Goal: Task Accomplishment & Management: Complete application form

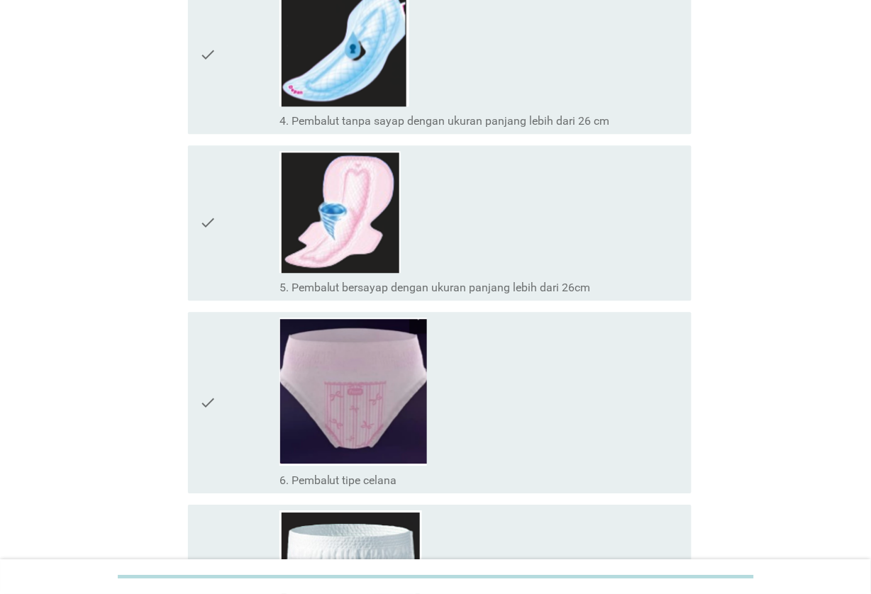
scroll to position [709, 0]
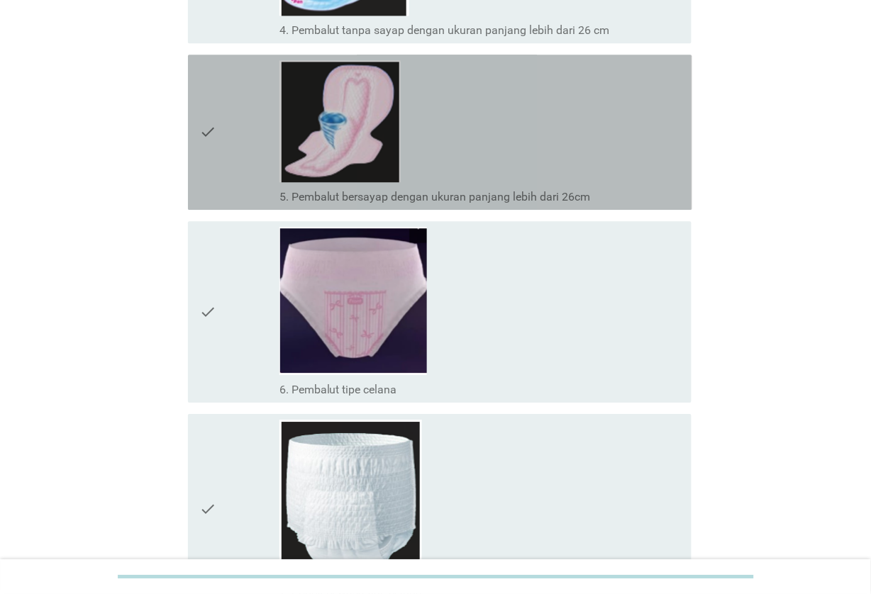
click at [472, 144] on div "check_box_outline_blank 5. Pembalut bersayap dengan ukuran panjang lebih dari 2…" at bounding box center [479, 132] width 401 height 144
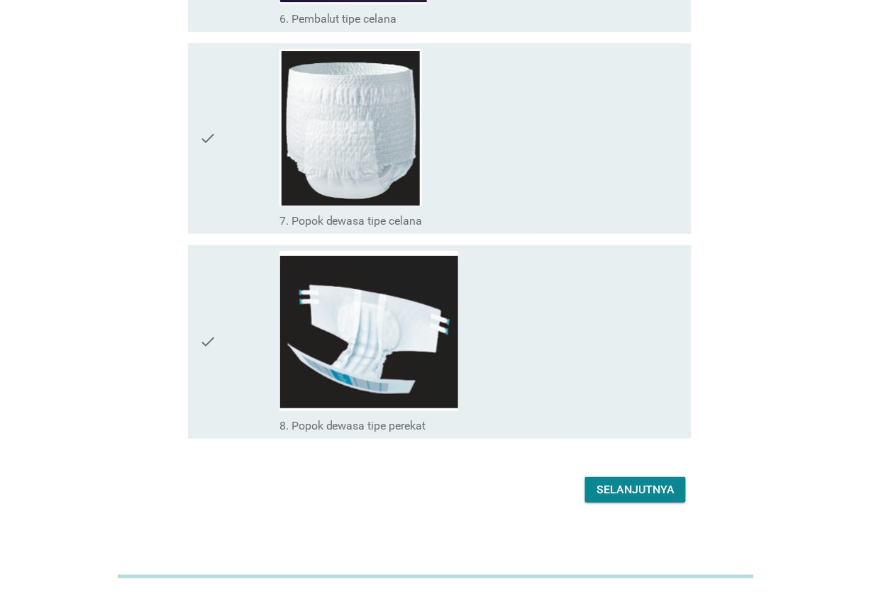
scroll to position [1086, 0]
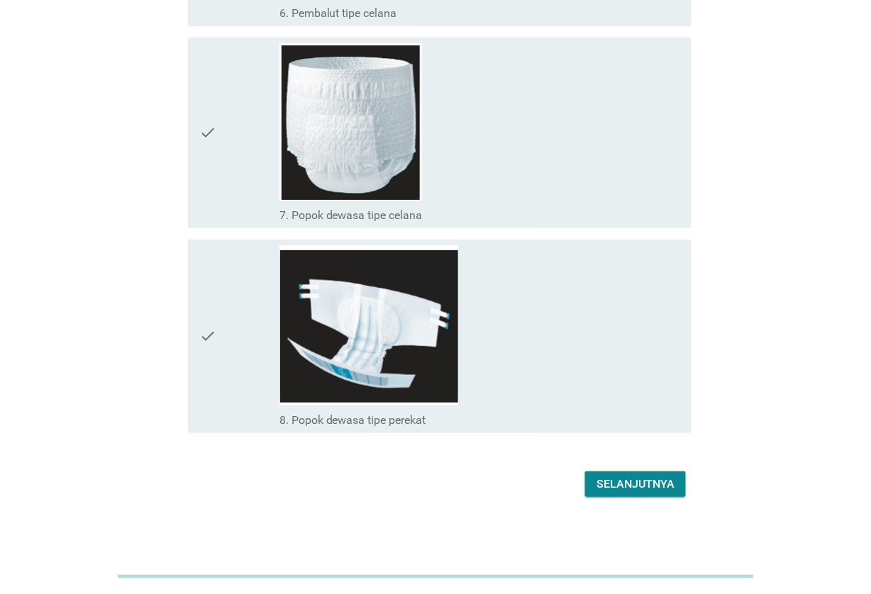
click at [632, 476] on div "Selanjutnya" at bounding box center [635, 484] width 78 height 17
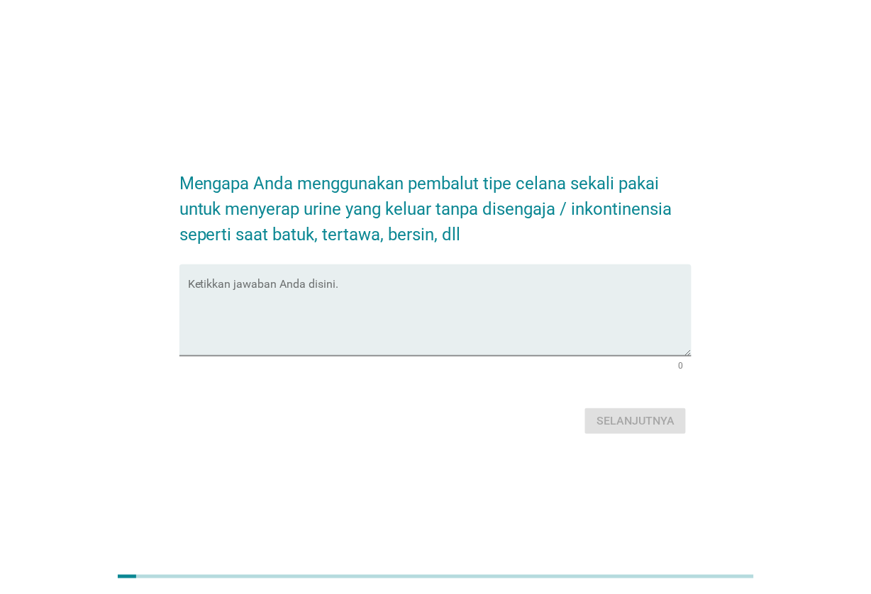
click at [372, 262] on form "Mengapa Anda menggunakan pembalut tipe celana sekali pakai untuk menyerap urine…" at bounding box center [435, 298] width 513 height 282
click at [382, 280] on div "Ketikkan jawaban Anda disini." at bounding box center [440, 310] width 504 height 91
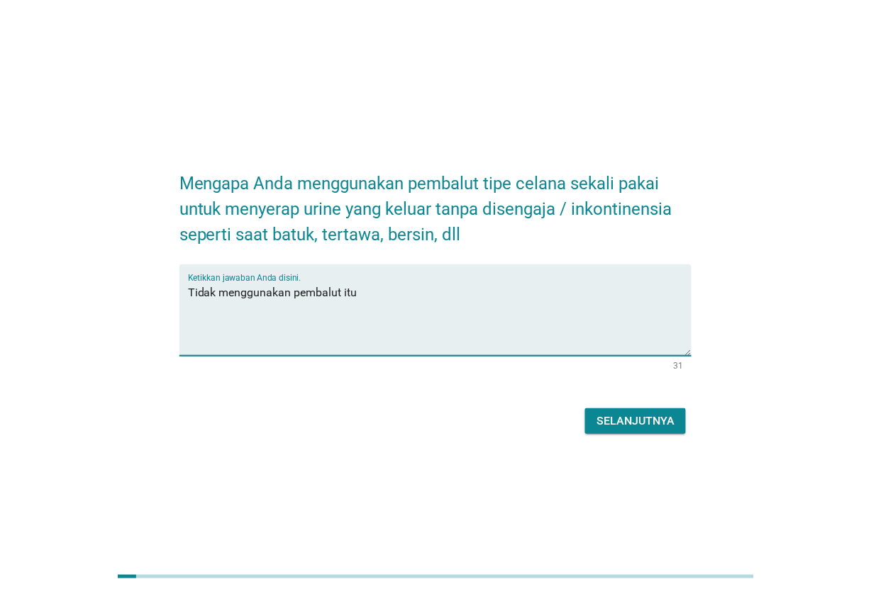
type textarea "Tidak menggunakan pembalut itu"
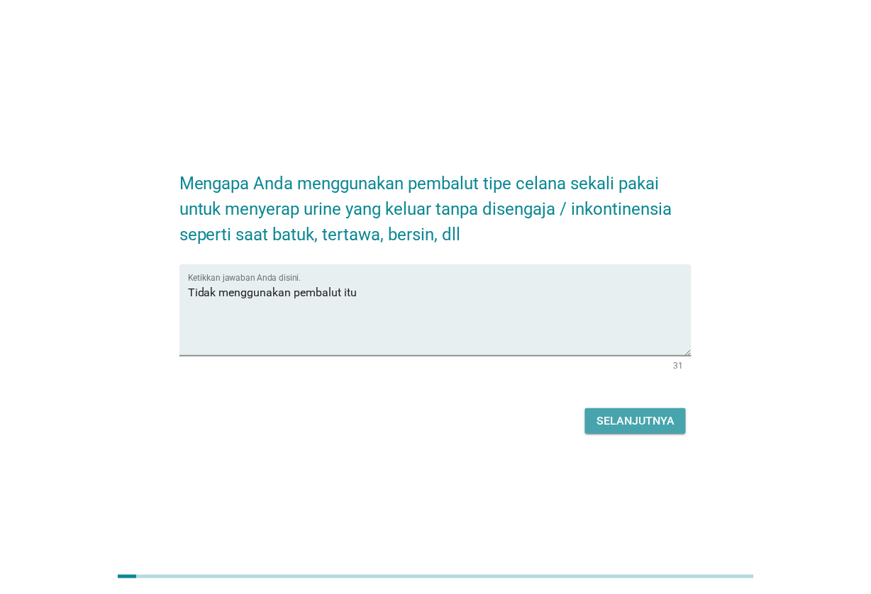
click at [665, 413] on div "Selanjutnya" at bounding box center [635, 421] width 78 height 17
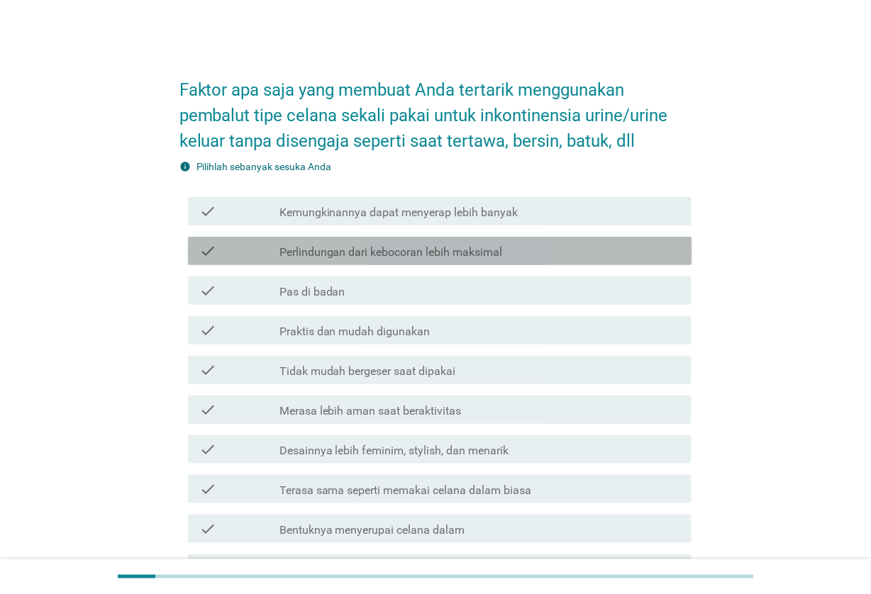
click at [565, 246] on div "check_box_outline_blank Perlindungan dari kebocoran lebih maksimal" at bounding box center [479, 251] width 401 height 17
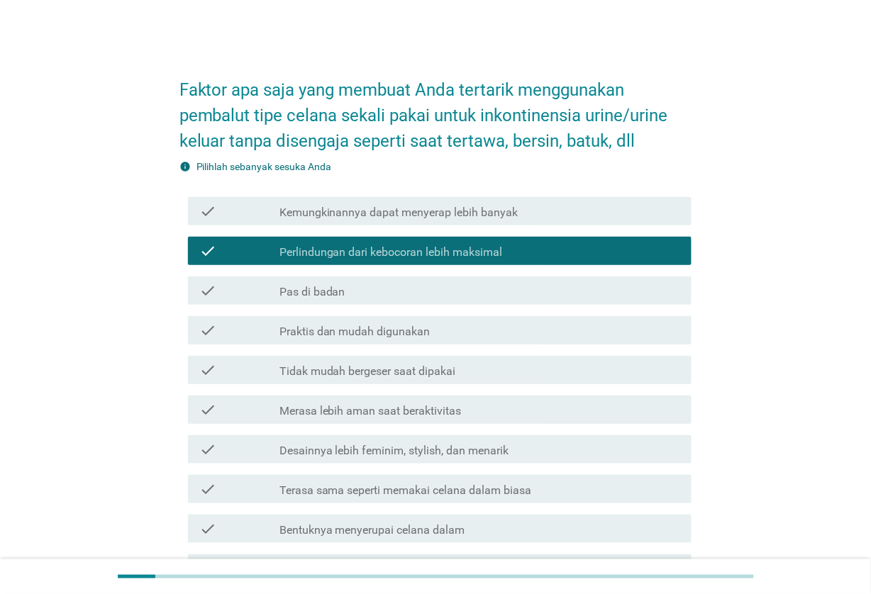
scroll to position [89, 0]
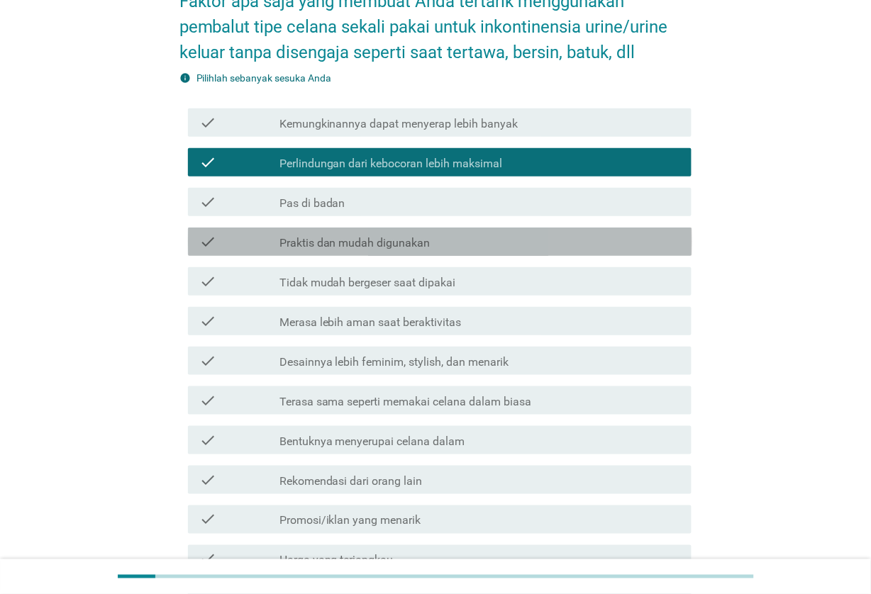
click at [582, 245] on div "check_box_outline_blank Praktis dan mudah digunakan" at bounding box center [479, 241] width 401 height 17
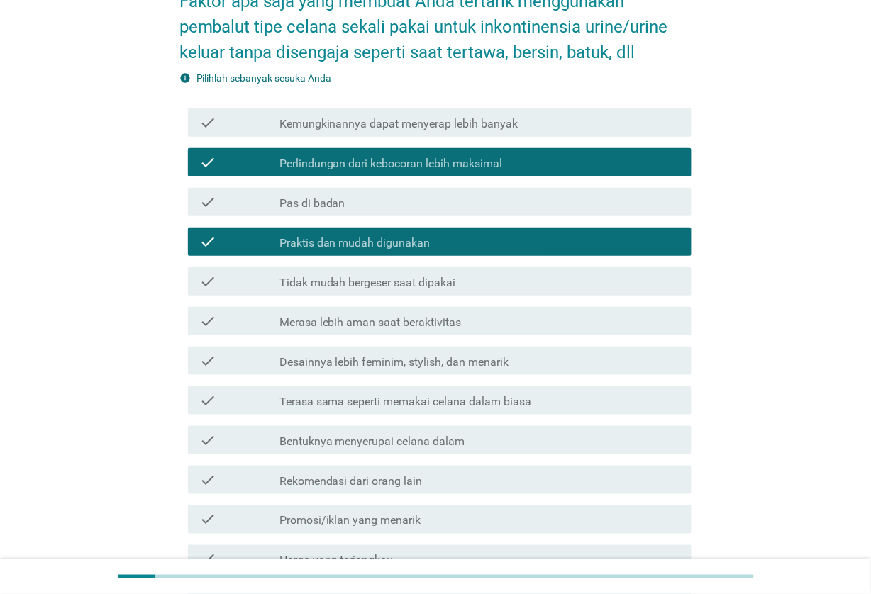
click at [590, 269] on div "check check_box_outline_blank Tidak mudah bergeser saat dipakai" at bounding box center [440, 281] width 504 height 28
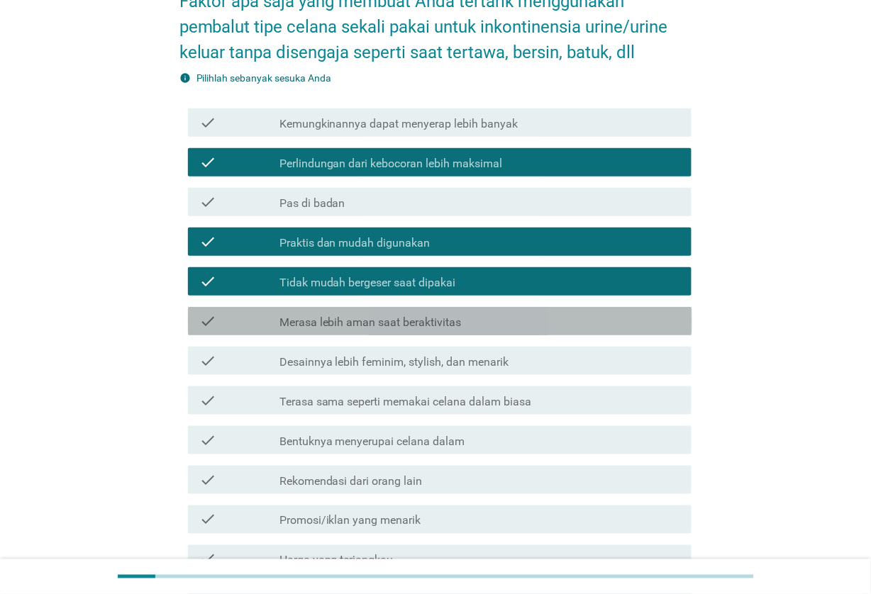
click at [604, 333] on div "check check_box_outline_blank Merasa lebih aman saat beraktivitas" at bounding box center [440, 321] width 504 height 28
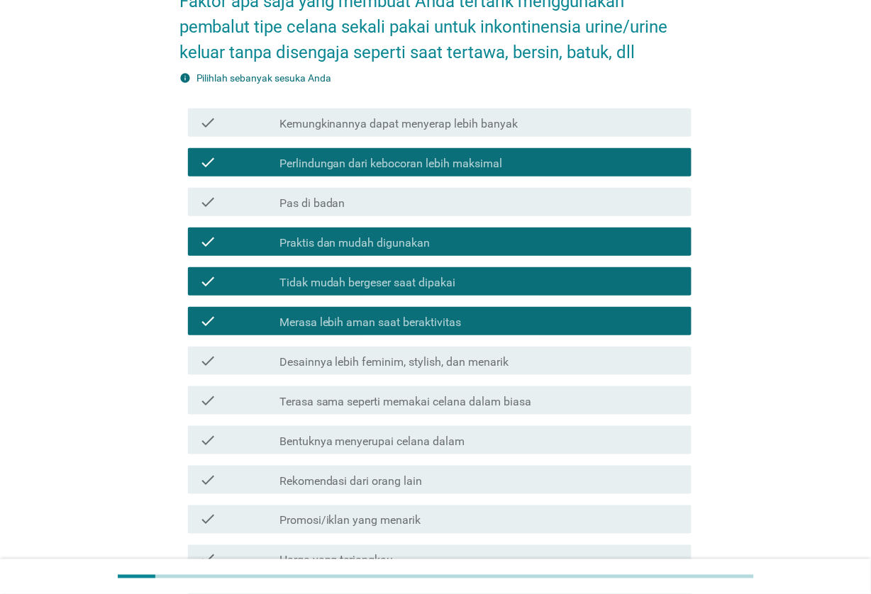
scroll to position [177, 0]
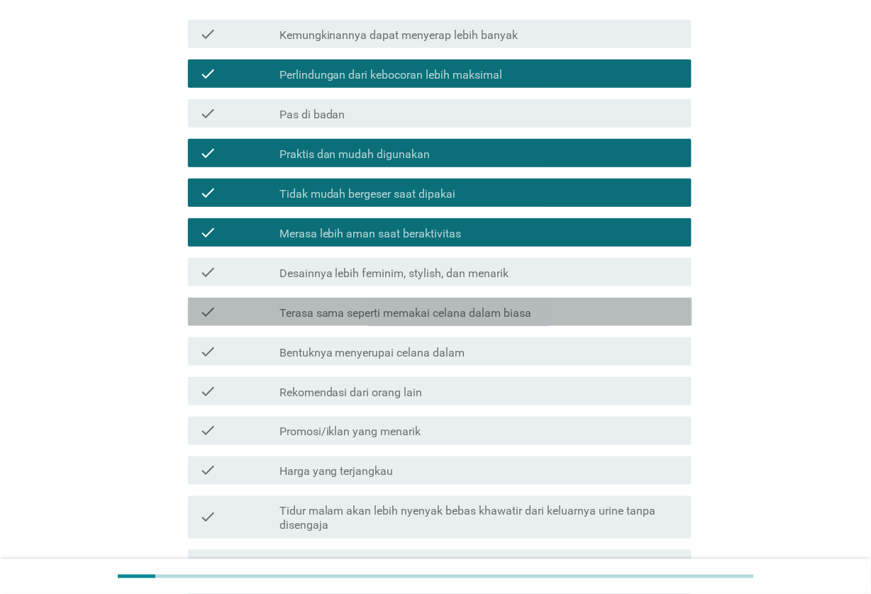
click at [619, 309] on div "check_box_outline_blank Terasa sama seperti memakai celana dalam biasa" at bounding box center [479, 312] width 401 height 17
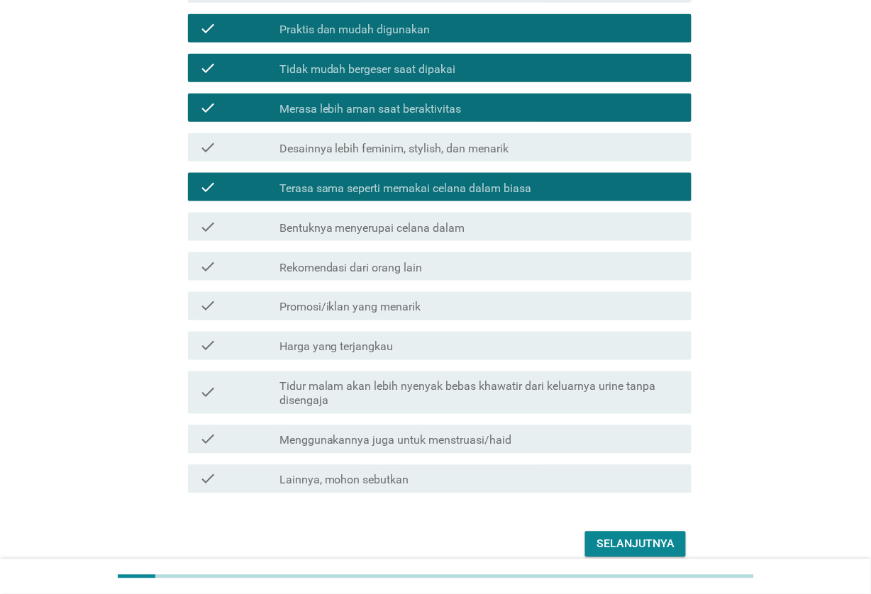
scroll to position [355, 0]
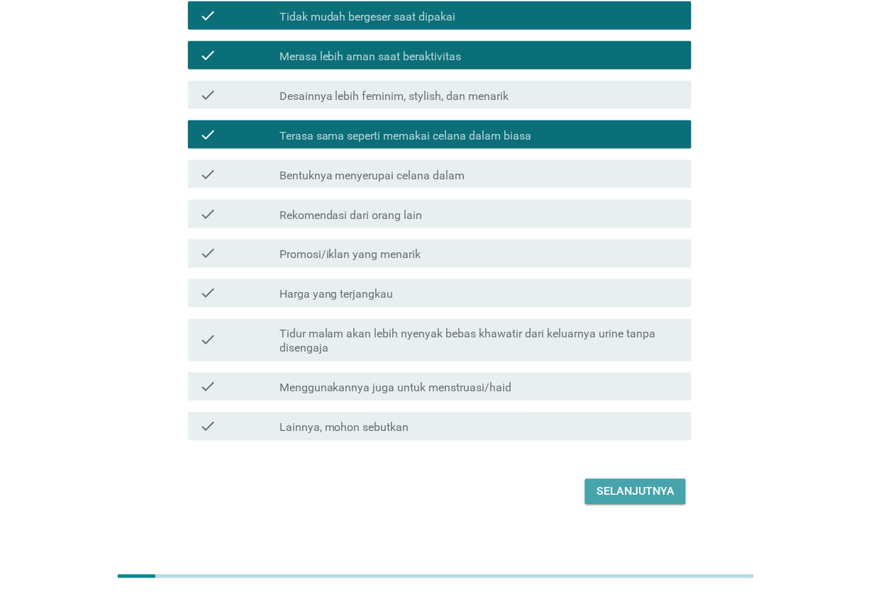
click at [651, 494] on div "Selanjutnya" at bounding box center [635, 492] width 78 height 17
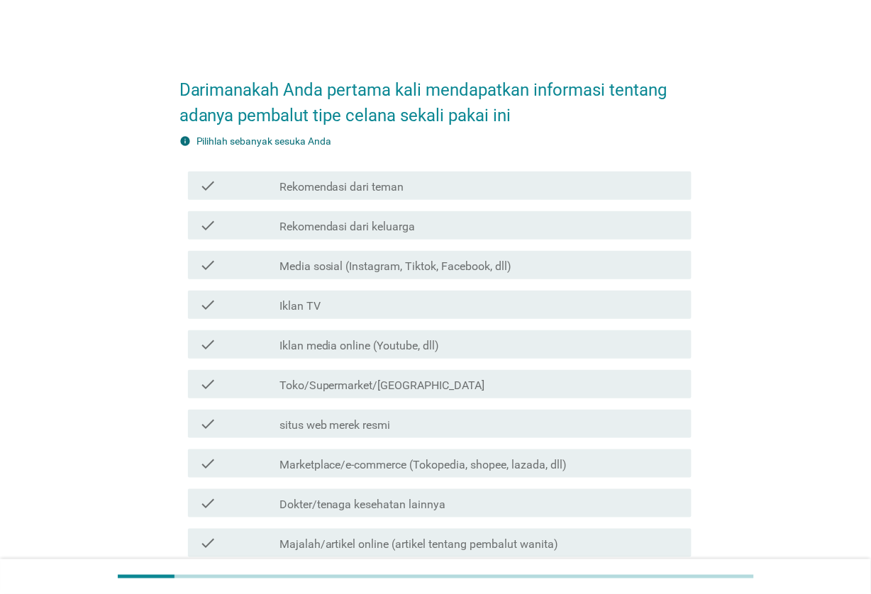
click at [657, 260] on div "check_box_outline_blank Media sosial (Instagram, Tiktok, Facebook, dll)" at bounding box center [479, 265] width 401 height 17
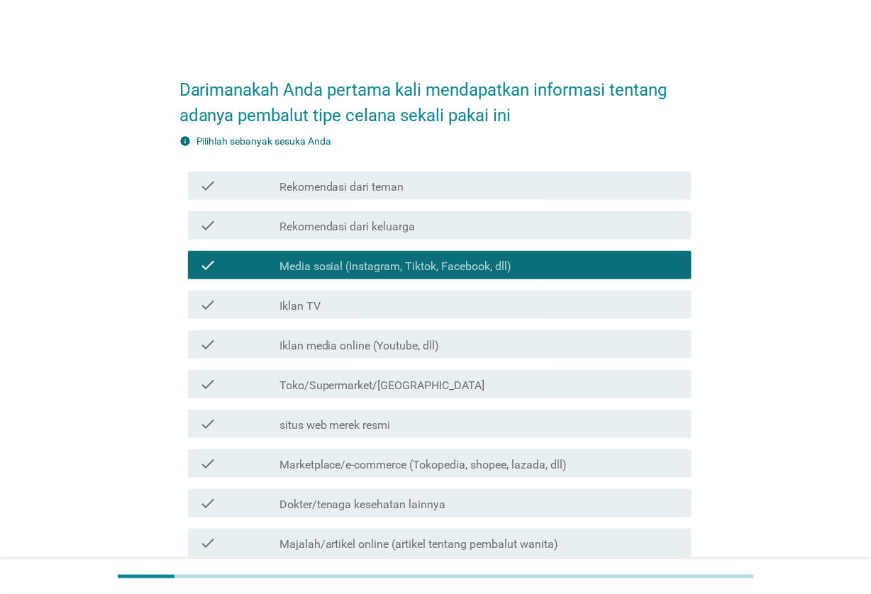
scroll to position [89, 0]
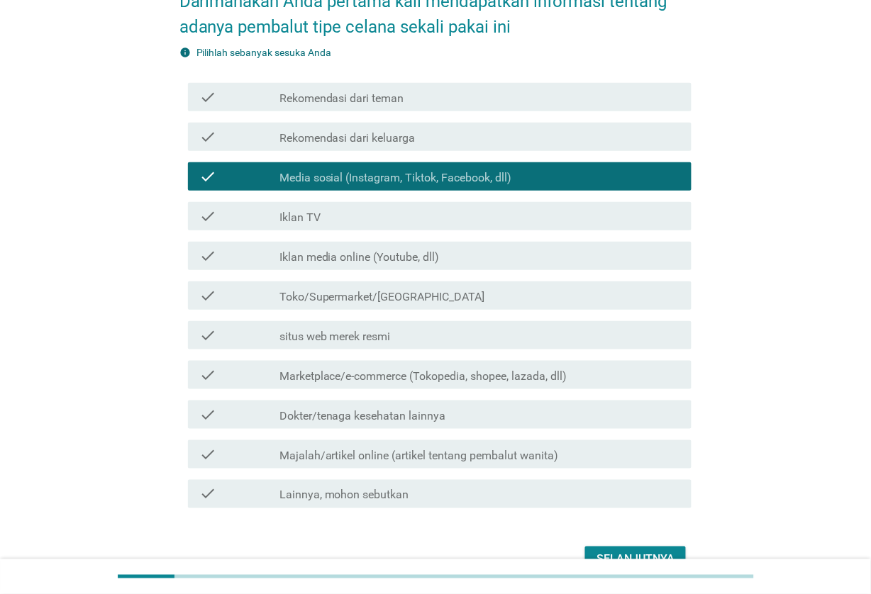
click at [605, 294] on div "check_box_outline_blank Toko/Supermarket/[GEOGRAPHIC_DATA]" at bounding box center [479, 295] width 401 height 17
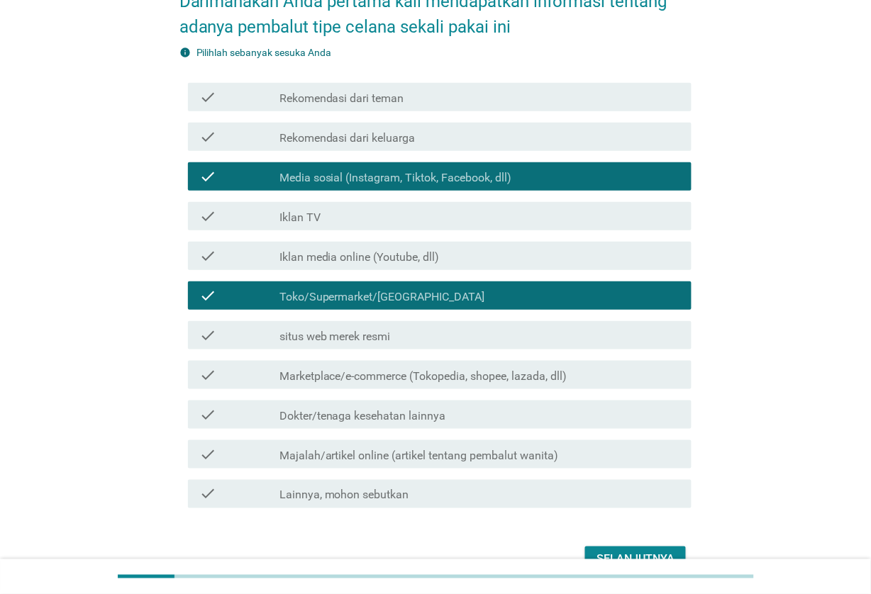
scroll to position [167, 0]
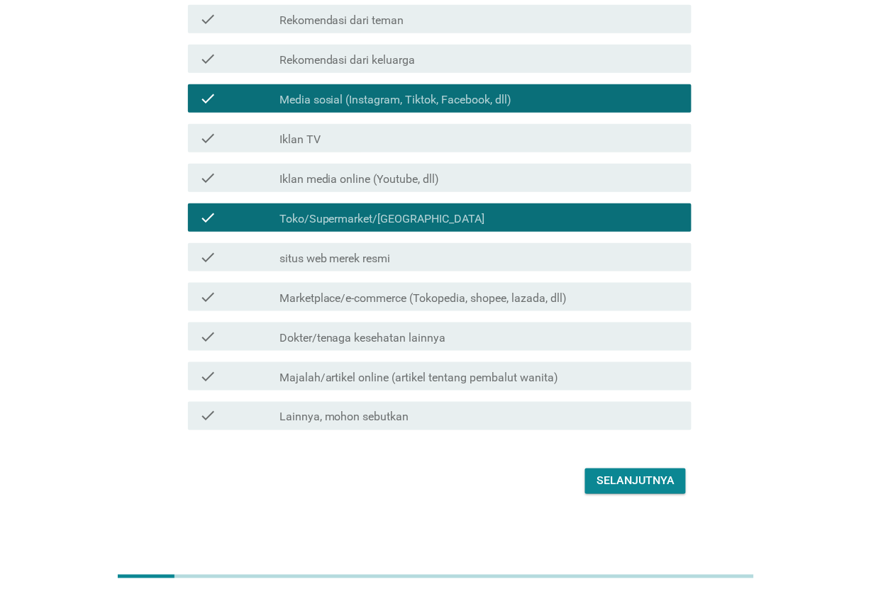
click at [615, 473] on div "Selanjutnya" at bounding box center [635, 481] width 78 height 17
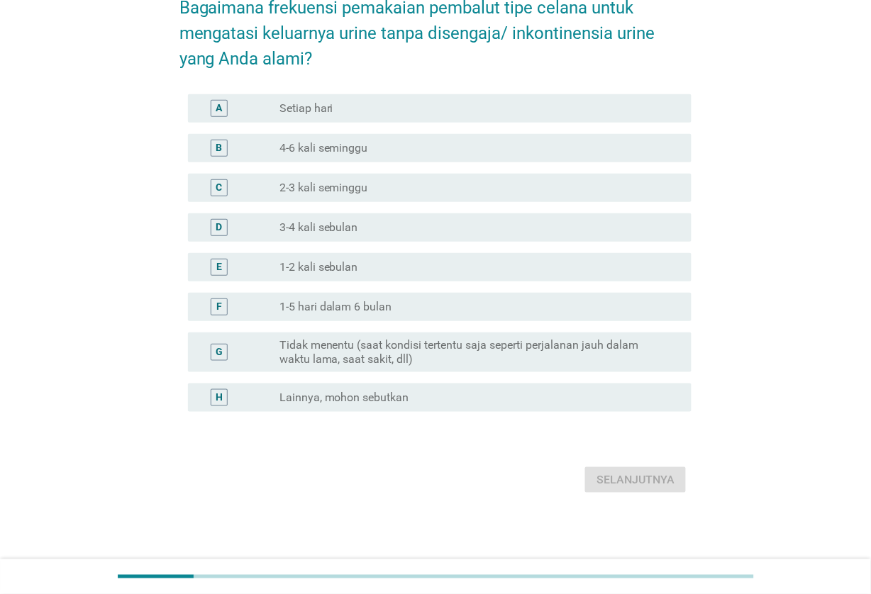
scroll to position [0, 0]
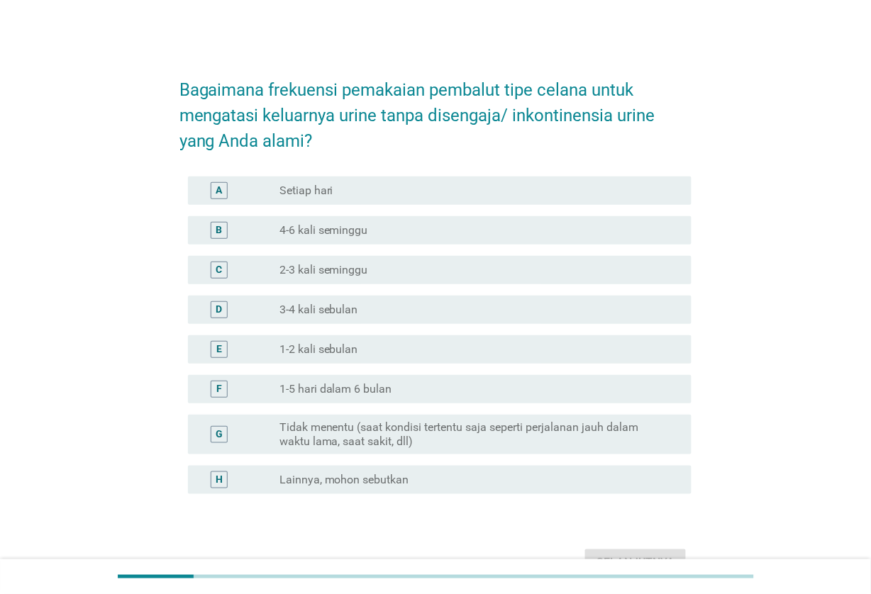
click at [615, 473] on div "radio_button_unchecked Lainnya, mohon sebutkan" at bounding box center [474, 480] width 390 height 14
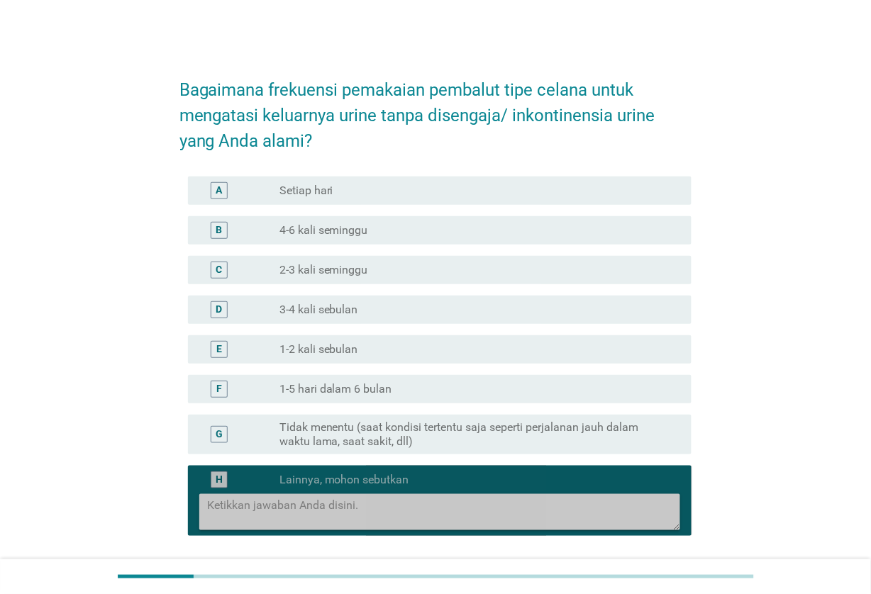
click at [589, 518] on textarea at bounding box center [444, 512] width 473 height 36
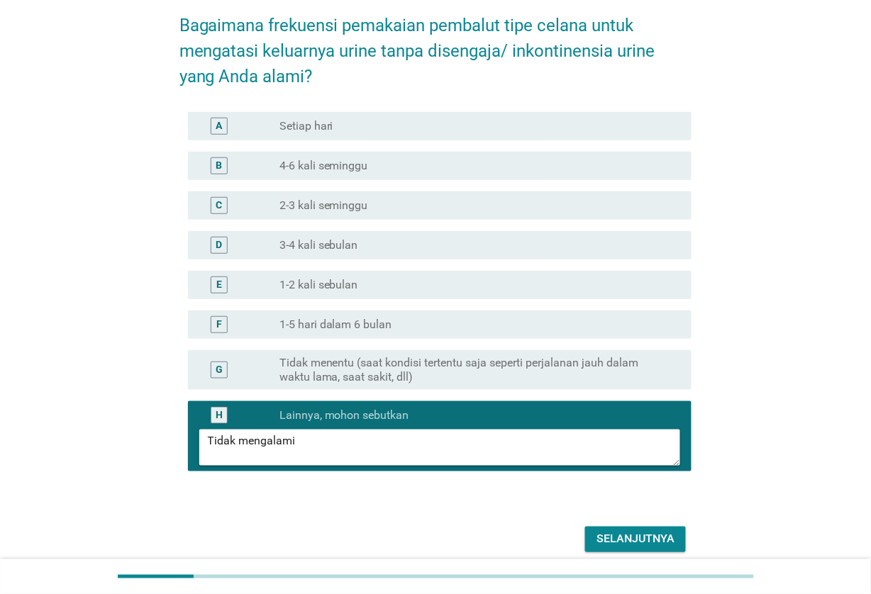
scroll to position [123, 0]
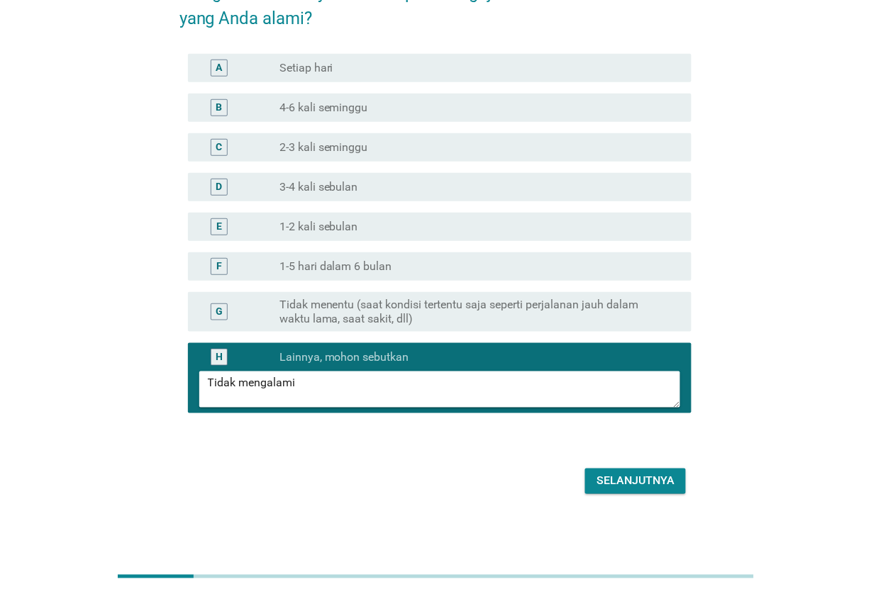
type textarea "Tidak mengalami"
click at [660, 474] on div "Selanjutnya" at bounding box center [635, 481] width 78 height 17
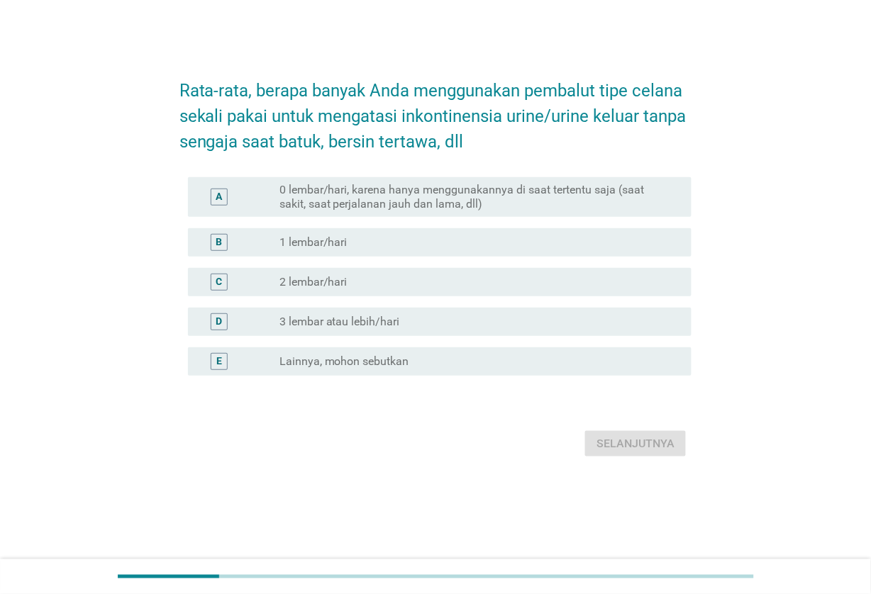
scroll to position [0, 0]
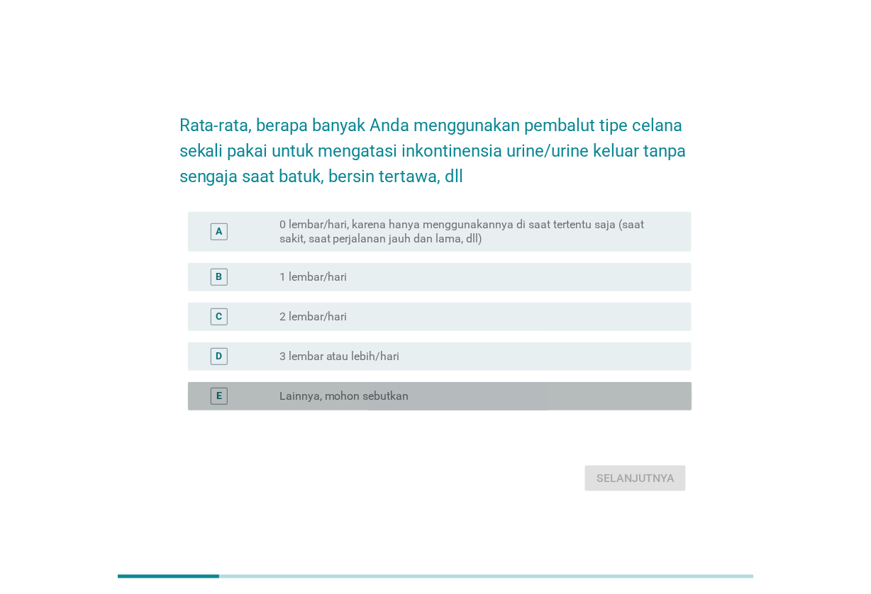
click at [491, 399] on div "radio_button_unchecked Lainnya, mohon sebutkan" at bounding box center [474, 396] width 390 height 14
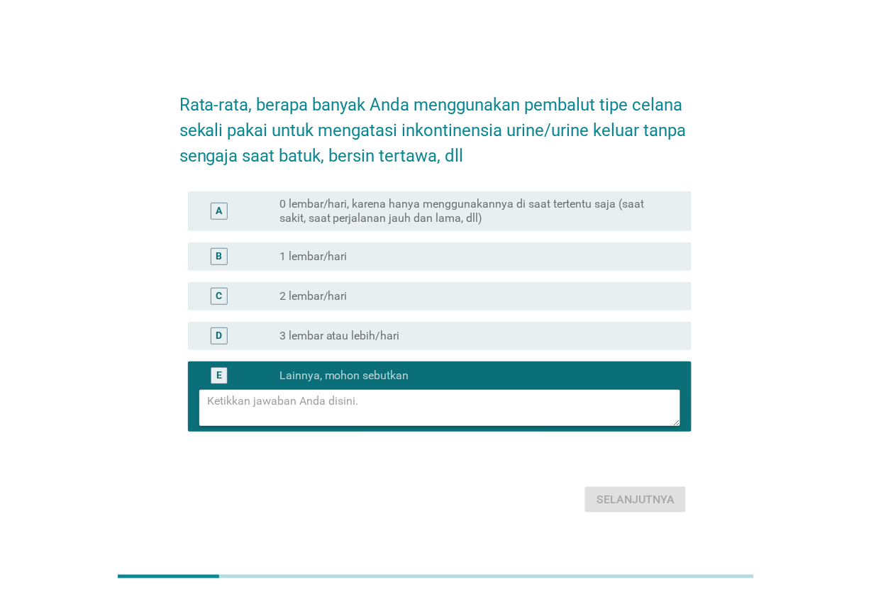
click at [455, 408] on textarea at bounding box center [444, 408] width 473 height 36
type textarea "Tidak menggunakan"
click at [639, 499] on div "Selanjutnya" at bounding box center [635, 499] width 78 height 17
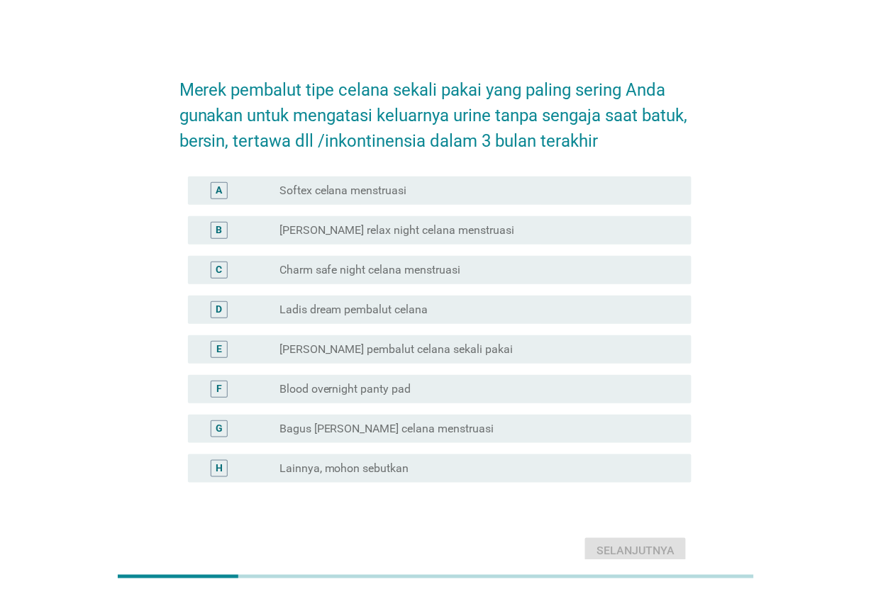
click at [637, 473] on div "radio_button_unchecked Lainnya, mohon sebutkan" at bounding box center [474, 469] width 390 height 14
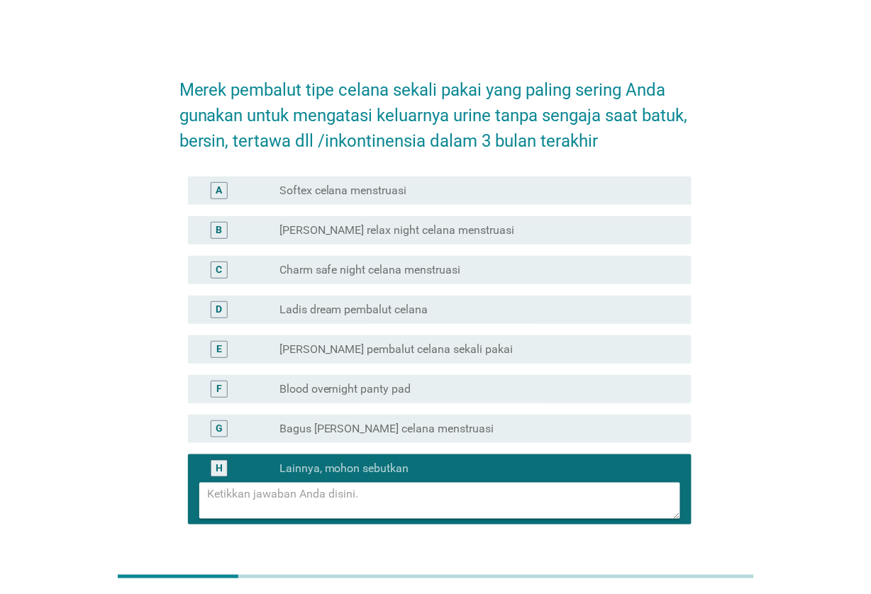
click at [516, 494] on textarea at bounding box center [444, 501] width 473 height 36
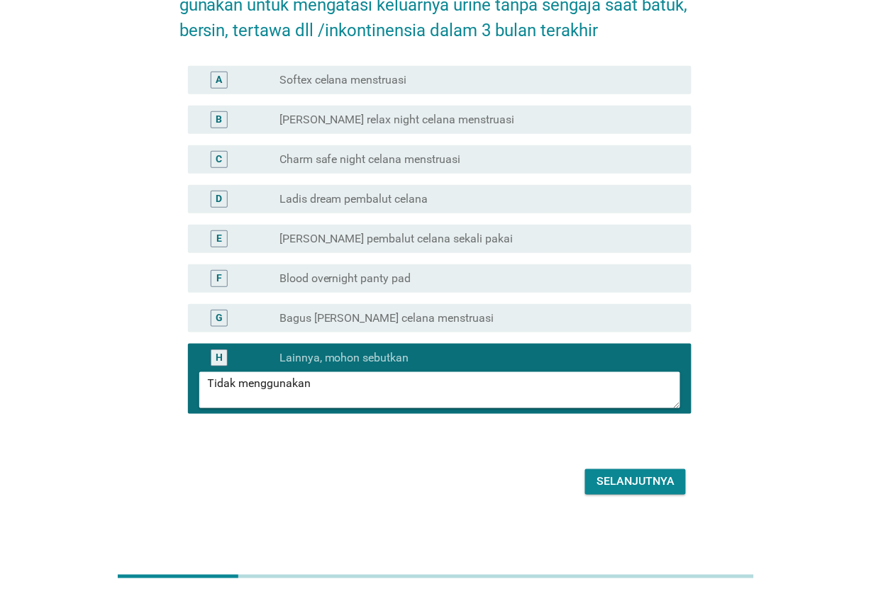
scroll to position [111, 0]
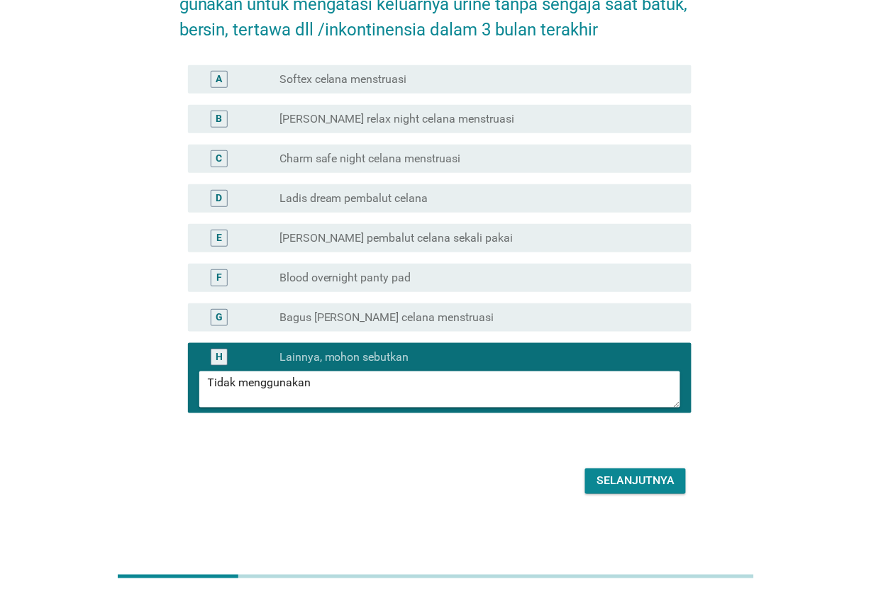
type textarea "Tidak menggunakan"
click at [649, 476] on div "Selanjutnya" at bounding box center [635, 481] width 78 height 17
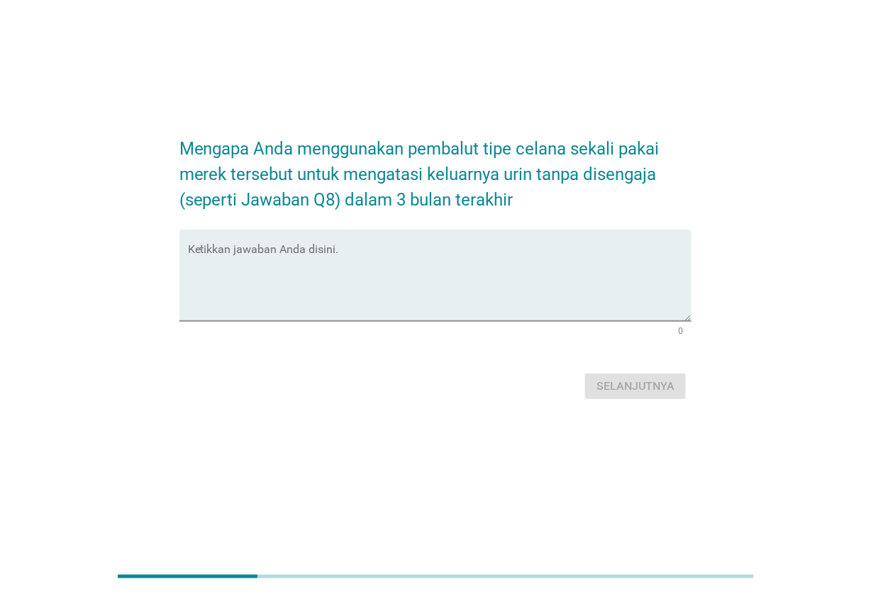
scroll to position [0, 0]
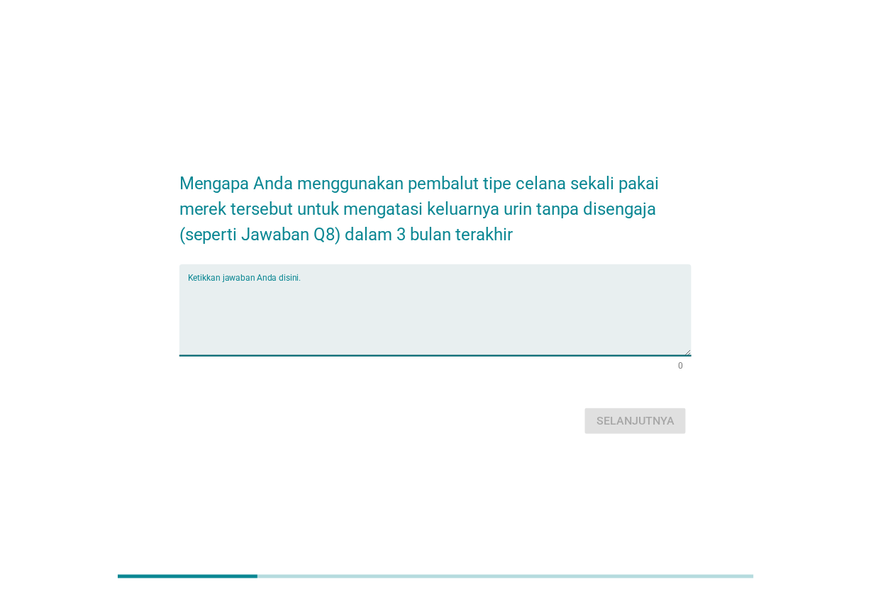
click at [460, 284] on textarea "Ketikkan jawaban Anda disini." at bounding box center [440, 319] width 504 height 74
type textarea "Tidak menggunakan"
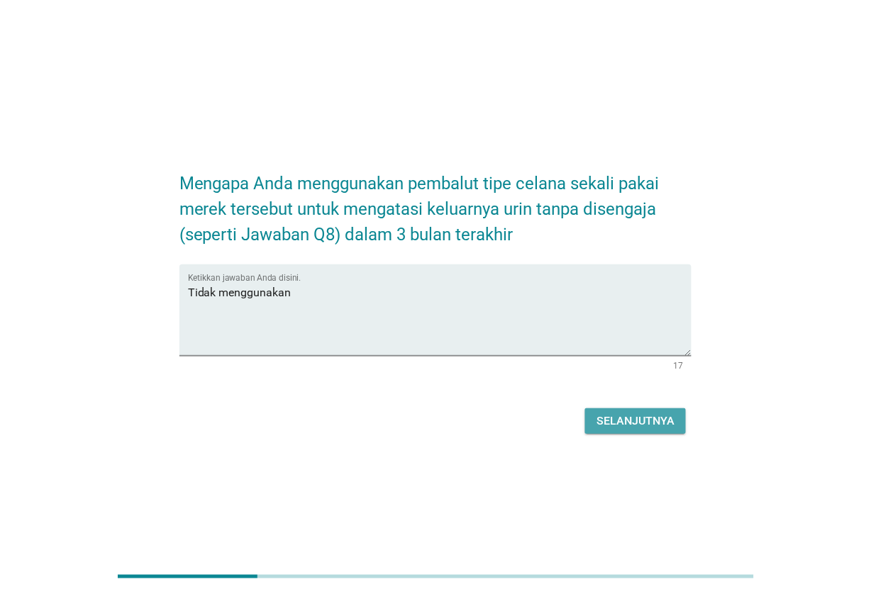
click at [638, 423] on div "Selanjutnya" at bounding box center [635, 421] width 78 height 17
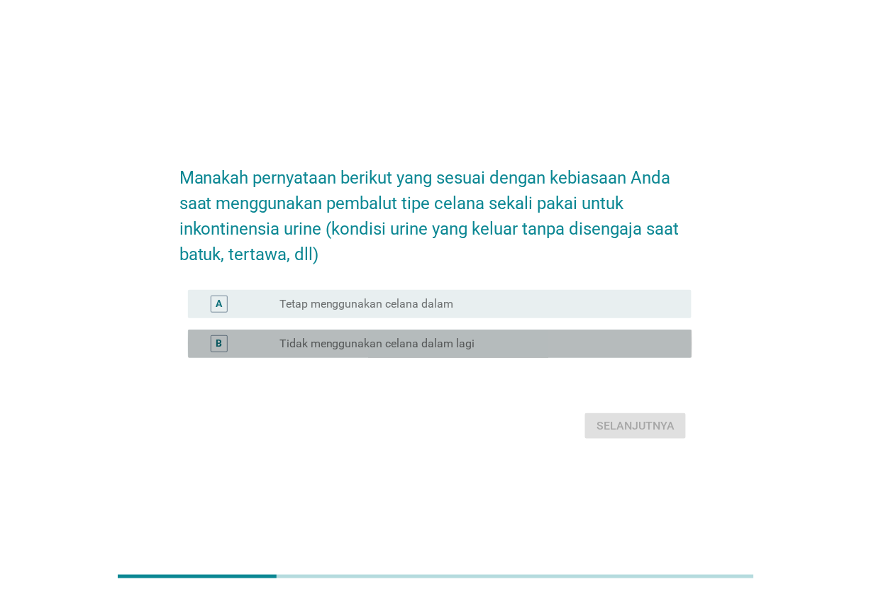
click at [607, 345] on div "radio_button_unchecked Tidak menggunakan celana dalam lagi" at bounding box center [474, 344] width 390 height 14
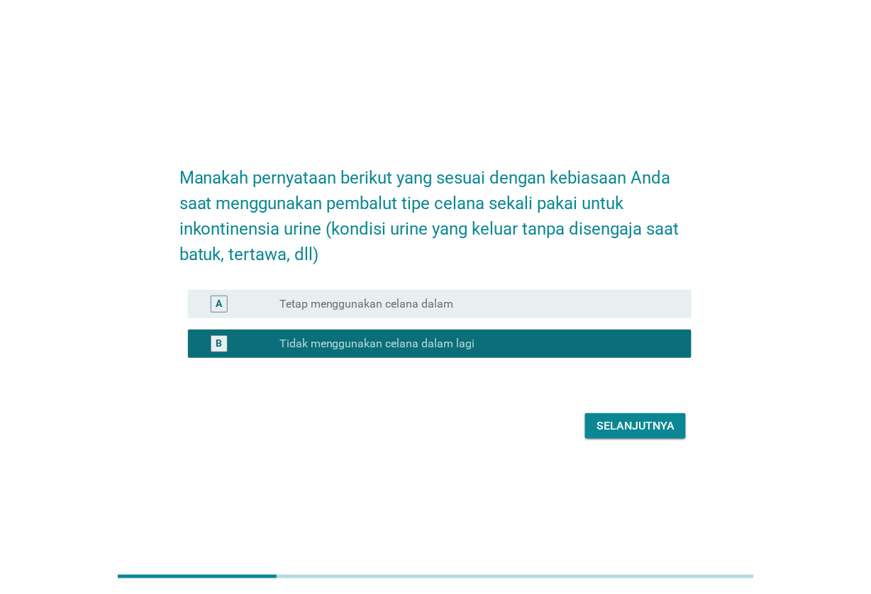
click at [640, 436] on button "Selanjutnya" at bounding box center [635, 426] width 101 height 26
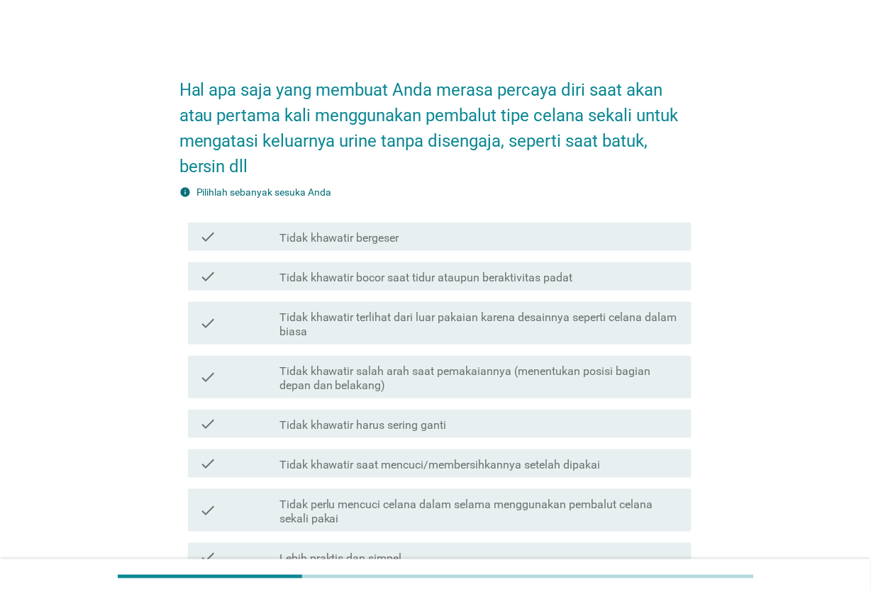
click at [594, 235] on div "check_box_outline_blank Tidak khawatir bergeser" at bounding box center [479, 236] width 401 height 17
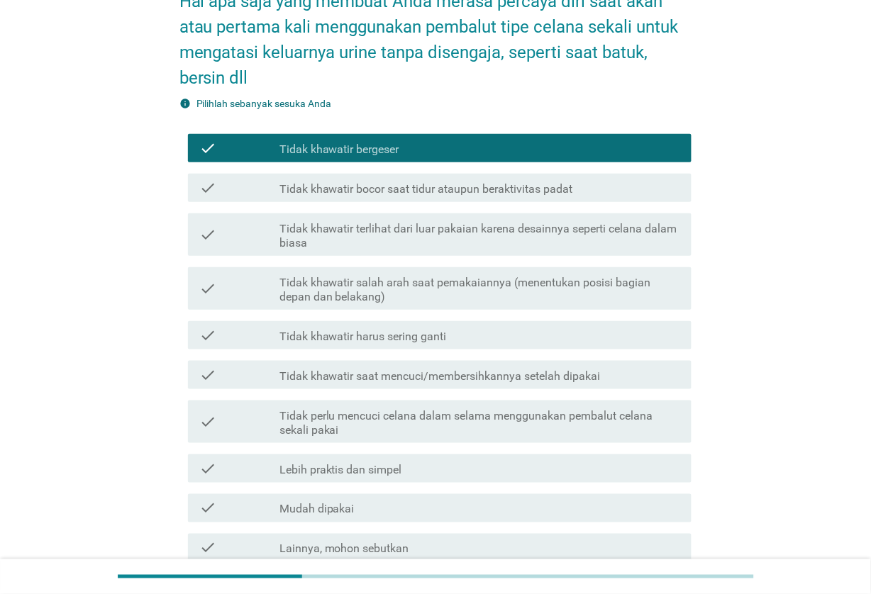
scroll to position [177, 0]
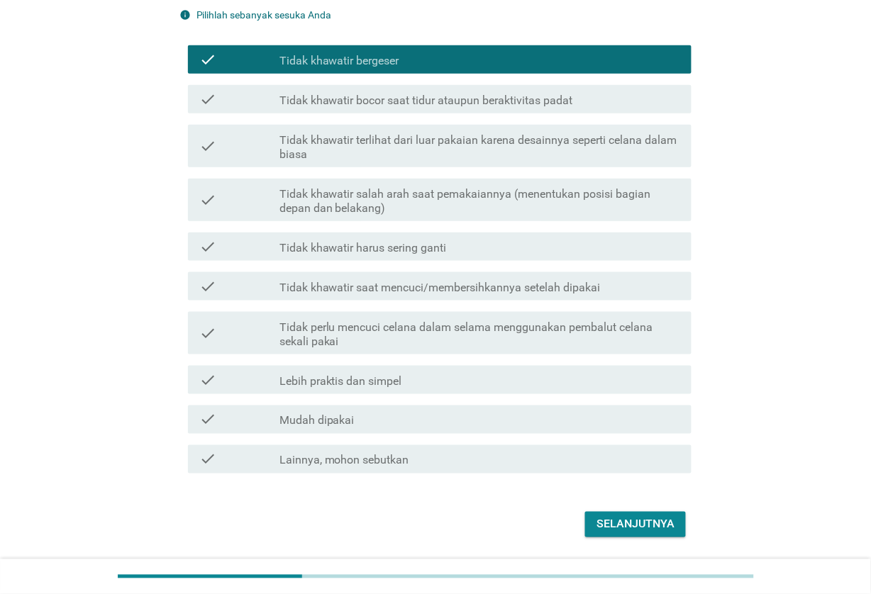
click at [667, 339] on label "Tidak perlu mencuci celana dalam selama menggunakan pembalut celana sekali pakai" at bounding box center [479, 335] width 401 height 28
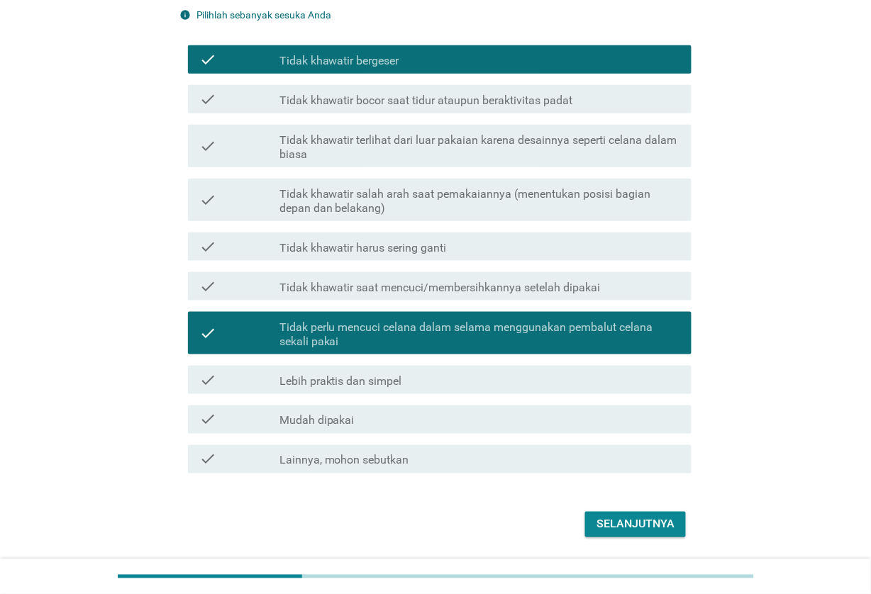
click at [663, 374] on div "check_box_outline_blank Lebih praktis dan simpel" at bounding box center [479, 380] width 401 height 17
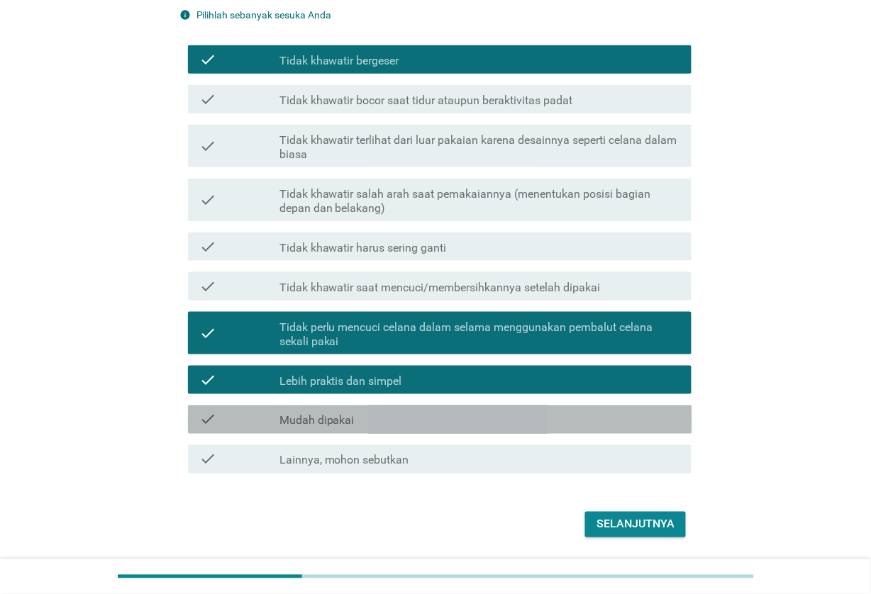
click at [663, 409] on div "check check_box_outline_blank Mudah dipakai" at bounding box center [440, 420] width 504 height 28
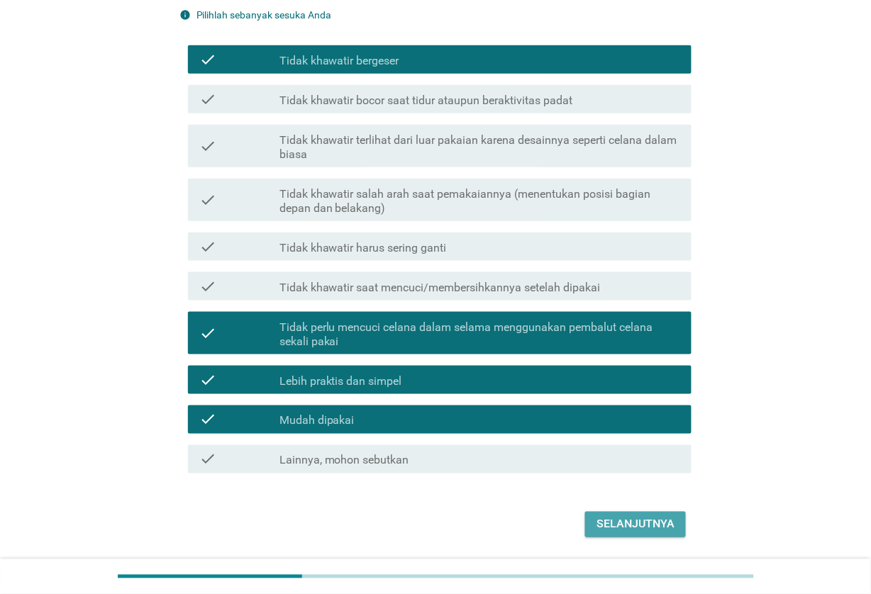
click at [665, 528] on div "Selanjutnya" at bounding box center [635, 524] width 78 height 17
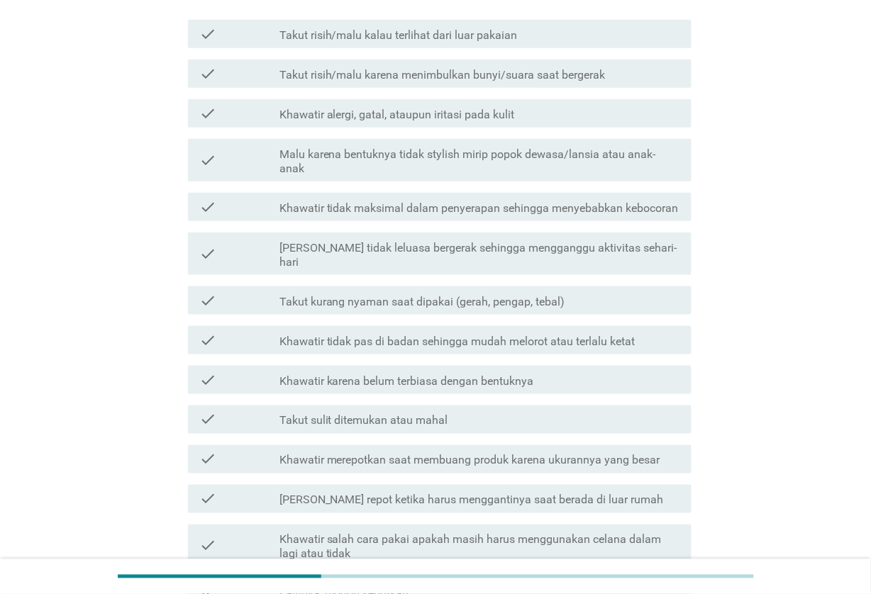
scroll to position [0, 0]
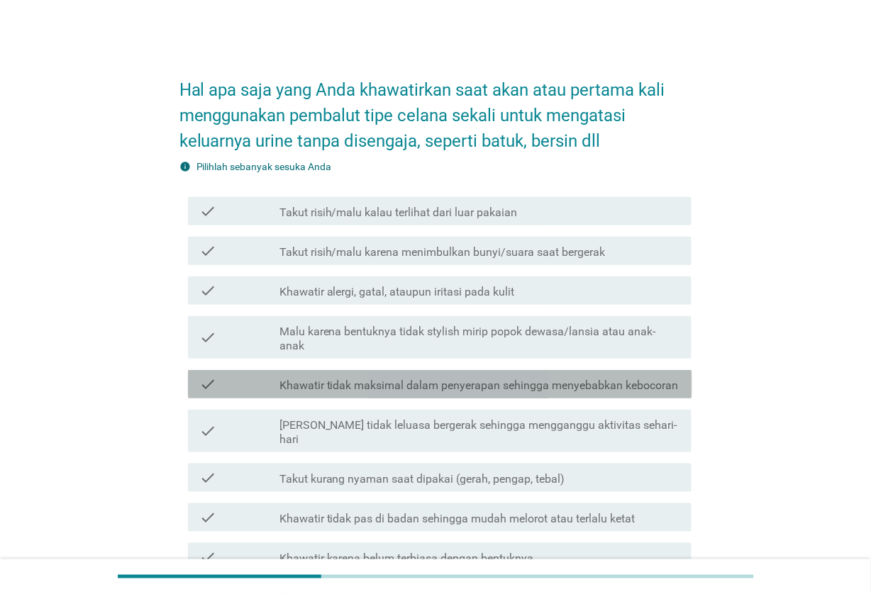
click at [655, 370] on div "check check_box_outline_blank Khawatir tidak maksimal dalam penyerapan sehingga…" at bounding box center [440, 384] width 504 height 28
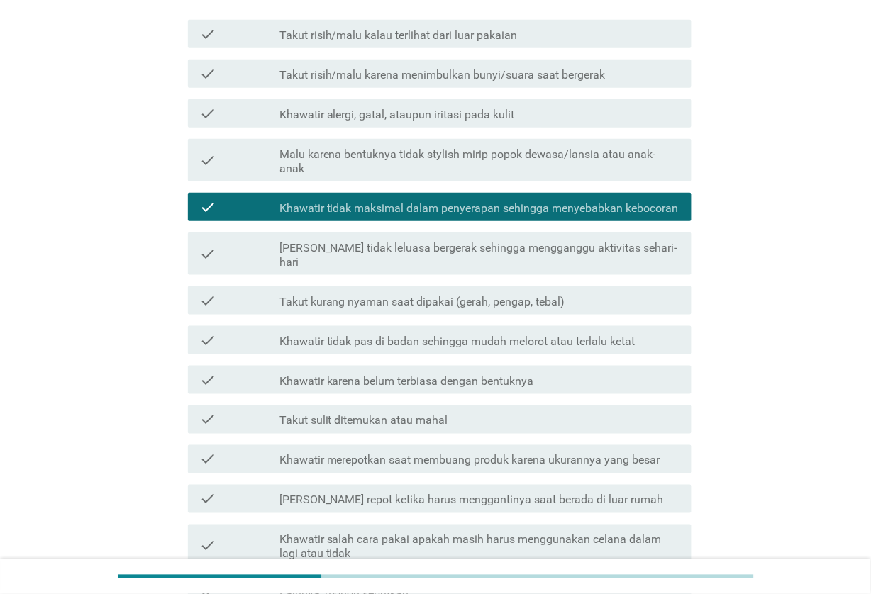
scroll to position [266, 0]
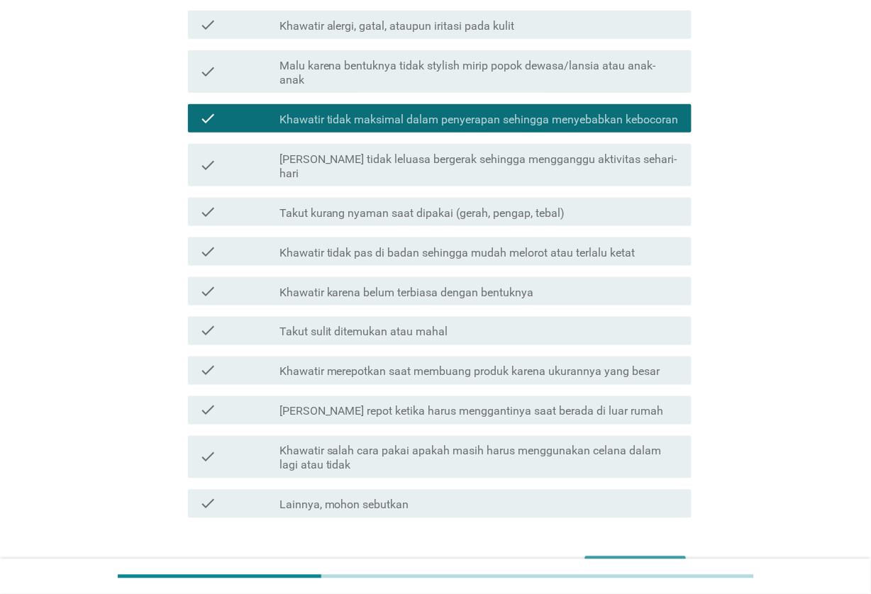
click at [657, 561] on div "Selanjutnya" at bounding box center [635, 569] width 78 height 17
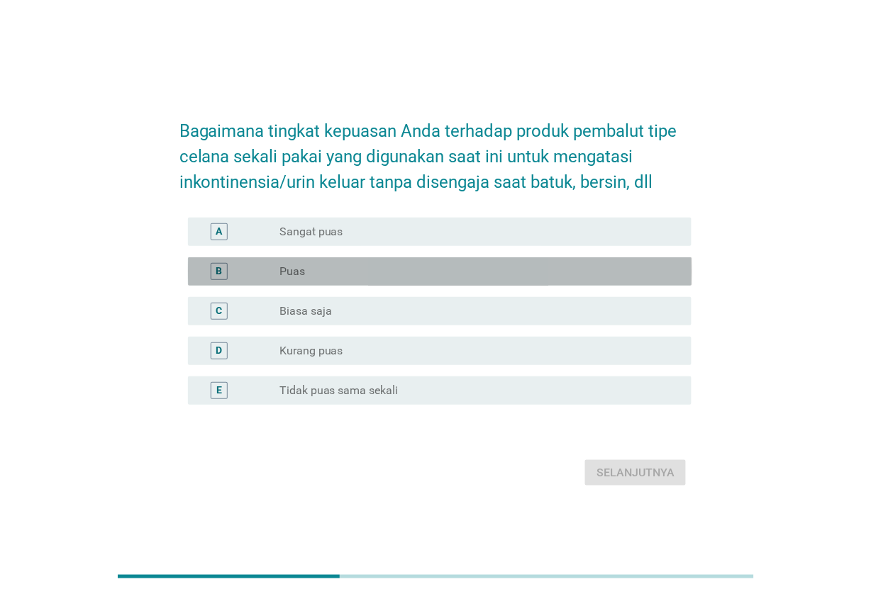
click at [481, 274] on div "radio_button_unchecked Puas" at bounding box center [474, 272] width 390 height 14
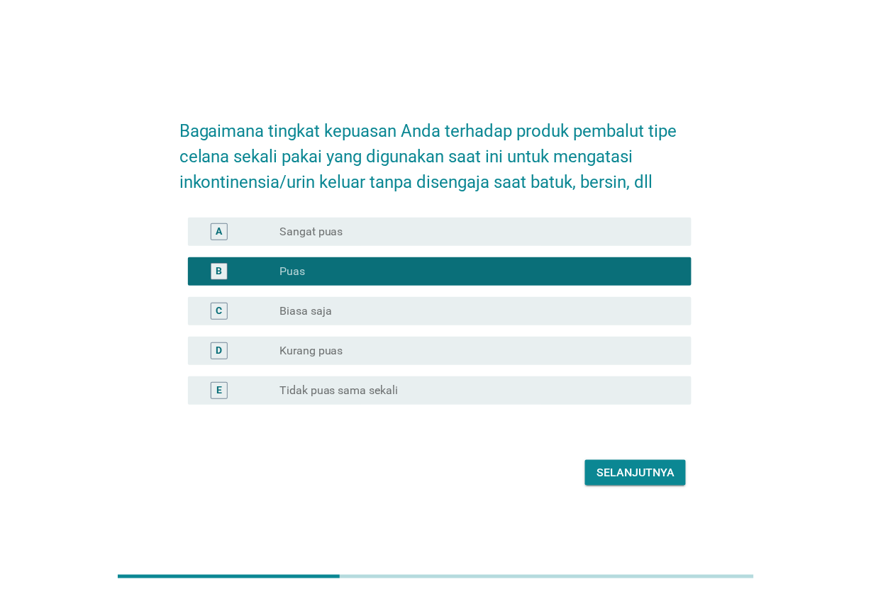
click at [642, 467] on div "Selanjutnya" at bounding box center [635, 473] width 78 height 17
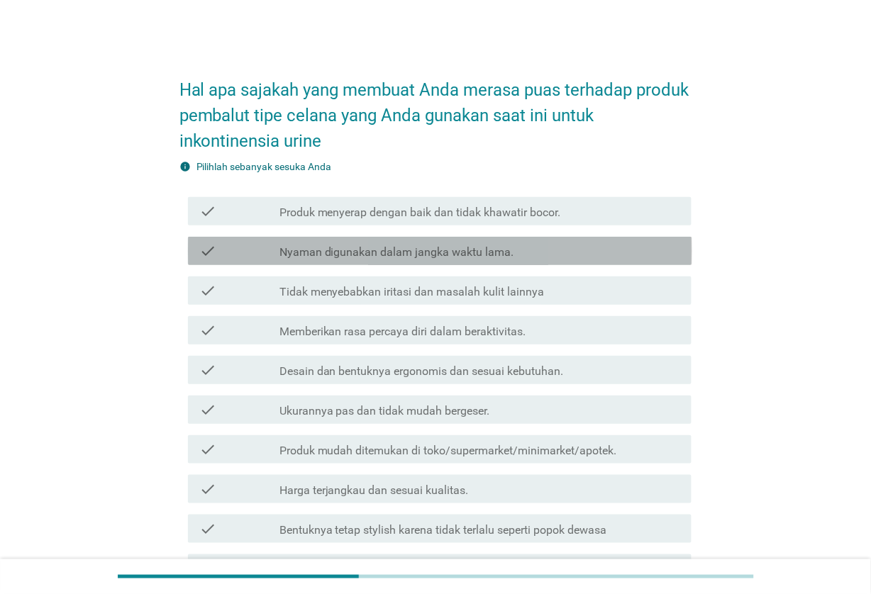
click at [577, 243] on div "check_box_outline_blank Nyaman digunakan dalam jangka waktu lama." at bounding box center [479, 251] width 401 height 17
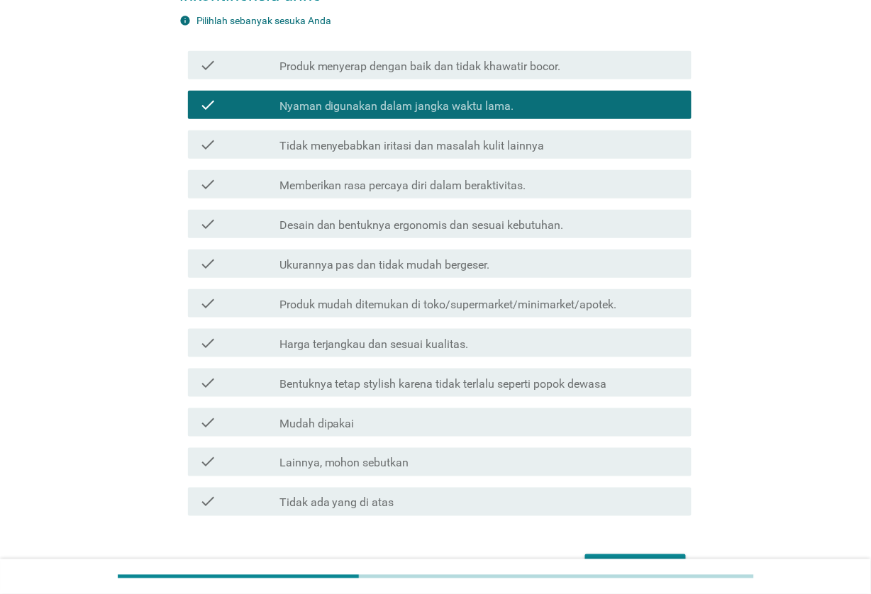
scroll to position [177, 0]
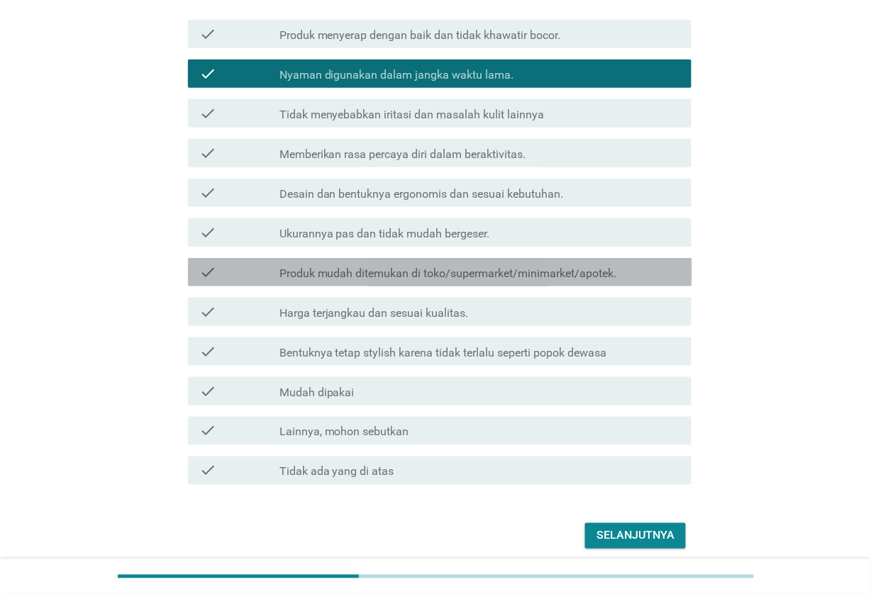
click at [611, 271] on label "Produk mudah ditemukan di toko/supermarket/minimarket/apotek." at bounding box center [448, 274] width 338 height 14
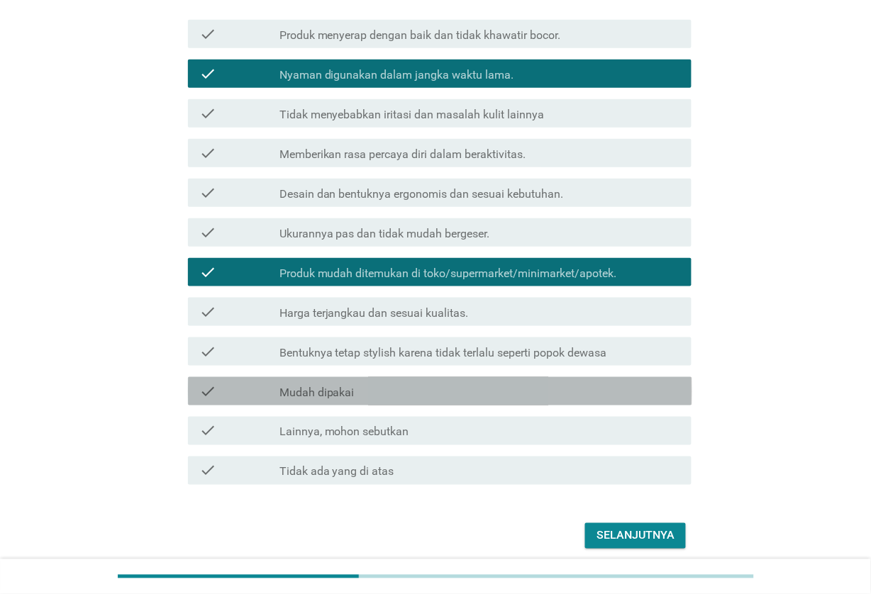
click at [601, 385] on div "check_box_outline_blank Mudah dipakai" at bounding box center [479, 391] width 401 height 17
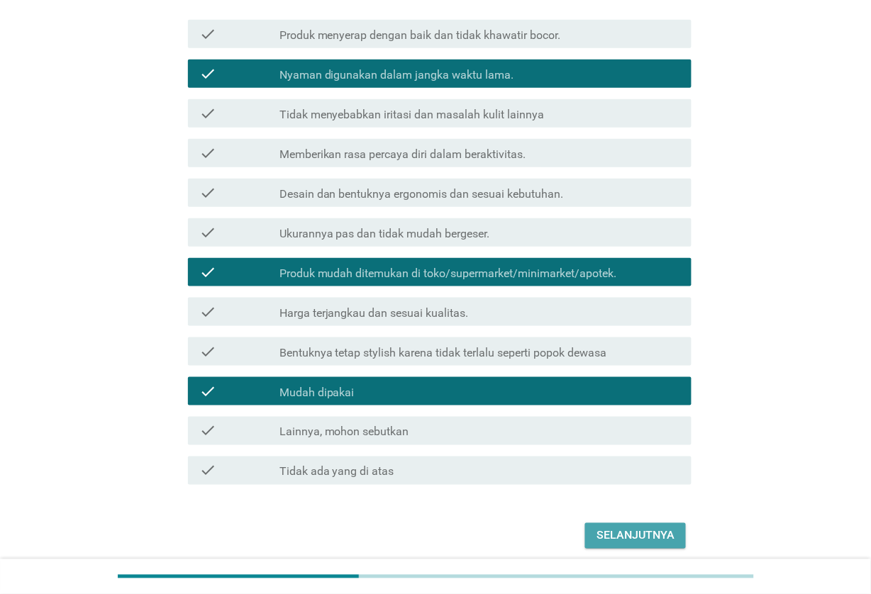
click at [651, 540] on div "Selanjutnya" at bounding box center [635, 536] width 78 height 17
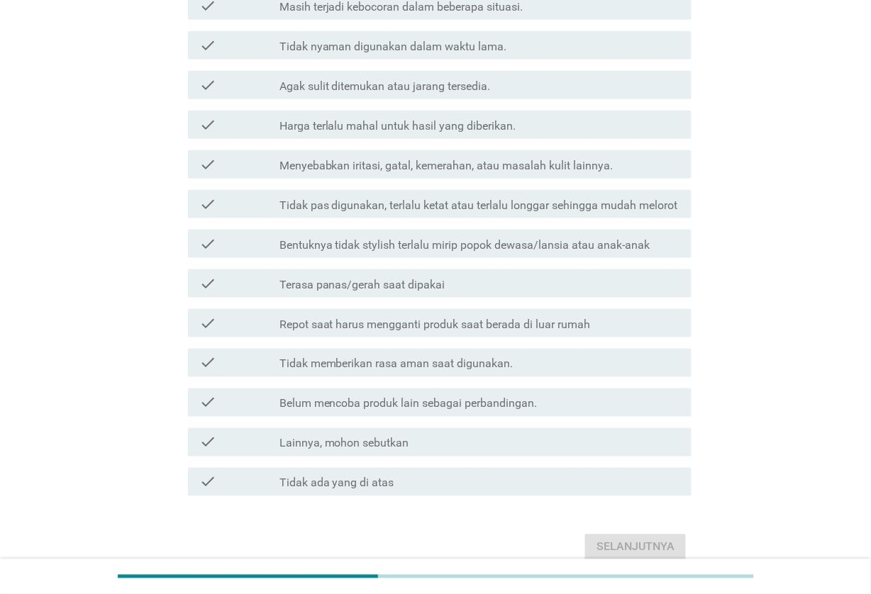
scroll to position [266, 0]
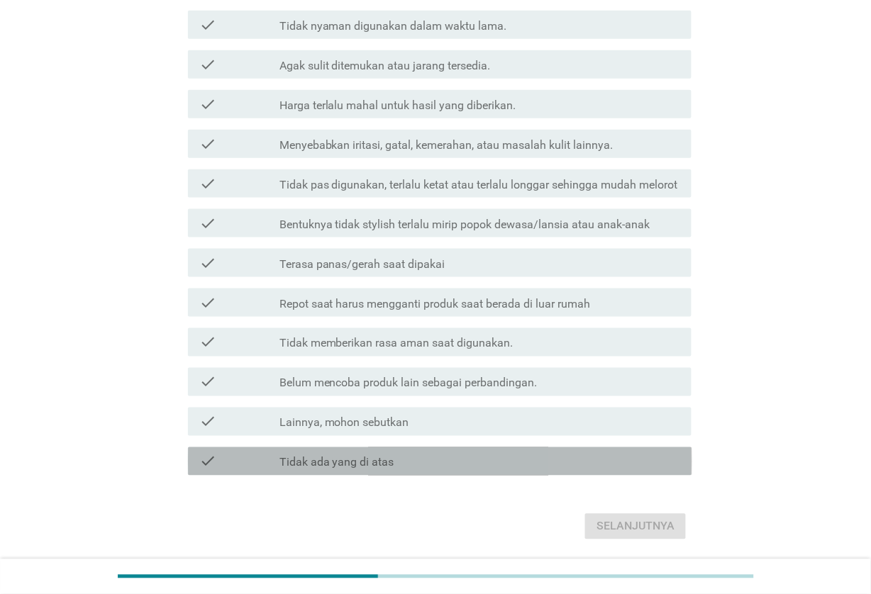
click at [611, 465] on div "check_box Tidak ada yang di atas" at bounding box center [479, 461] width 401 height 17
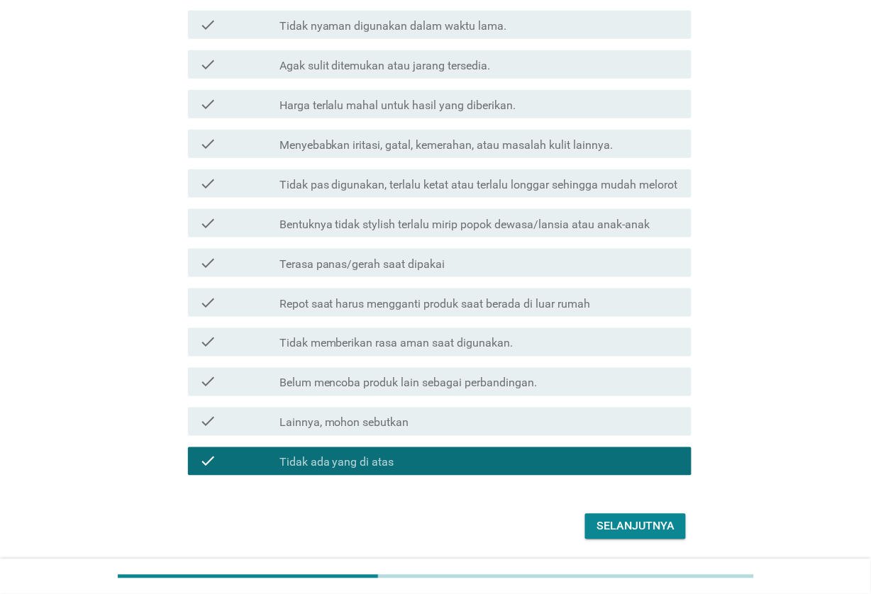
click at [653, 521] on div "Selanjutnya" at bounding box center [635, 526] width 78 height 17
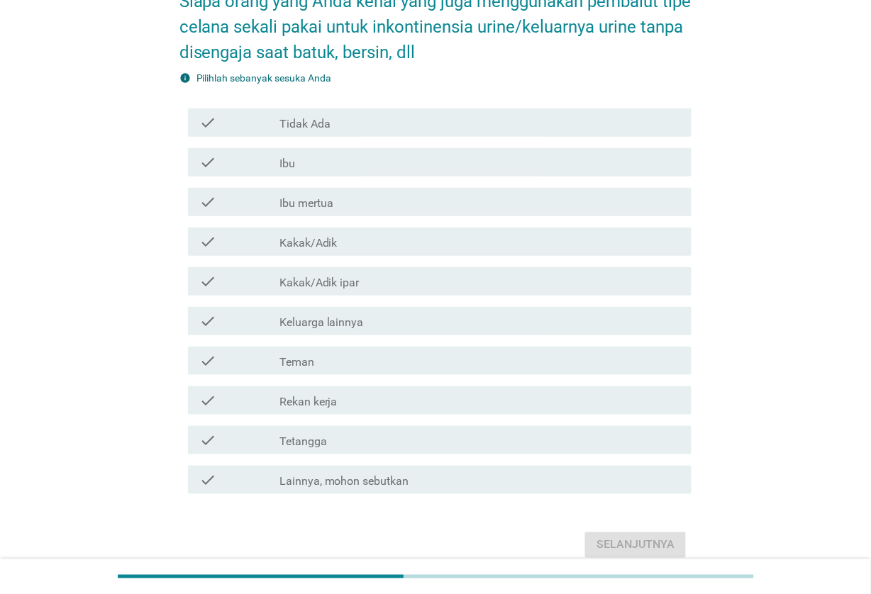
scroll to position [152, 0]
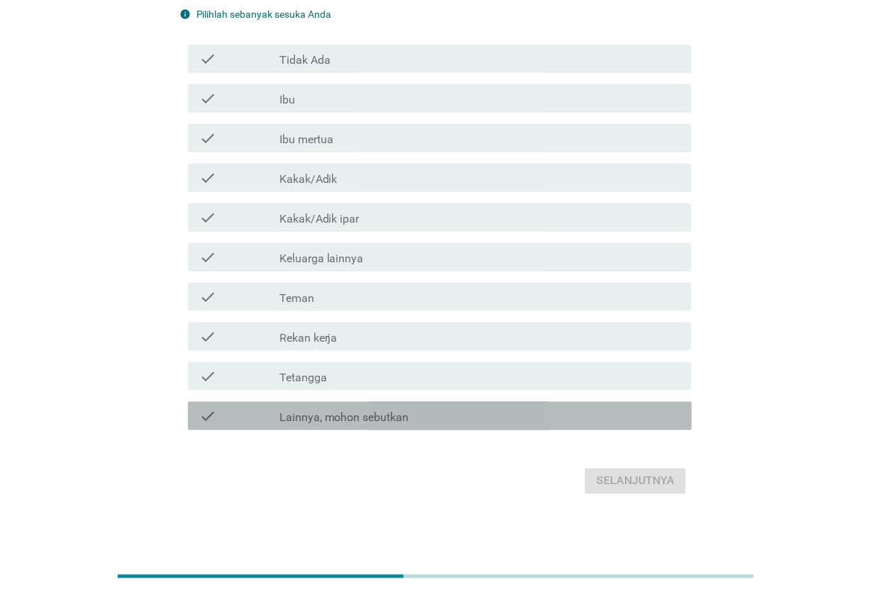
click at [586, 423] on div "check_box Lainnya, mohon sebutkan" at bounding box center [479, 416] width 401 height 17
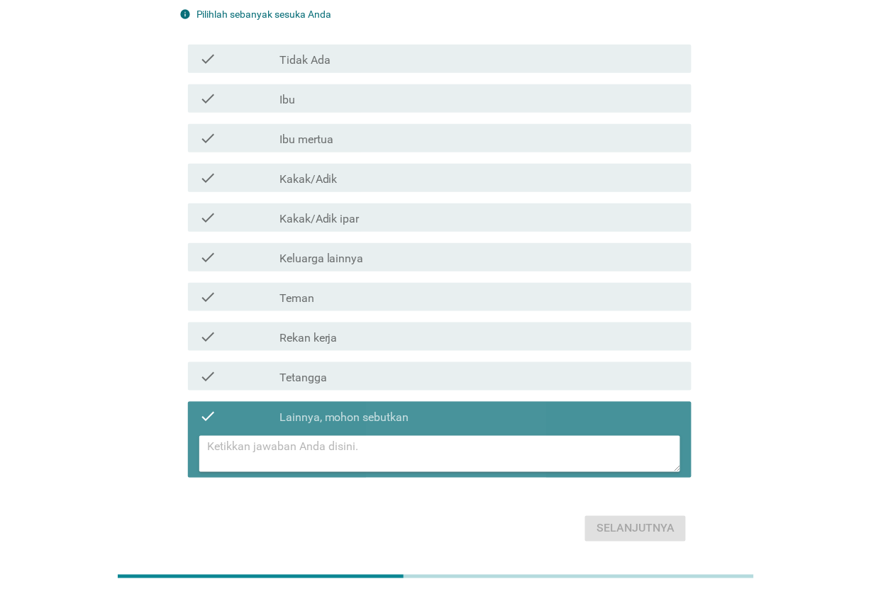
click at [566, 447] on textarea at bounding box center [444, 454] width 473 height 36
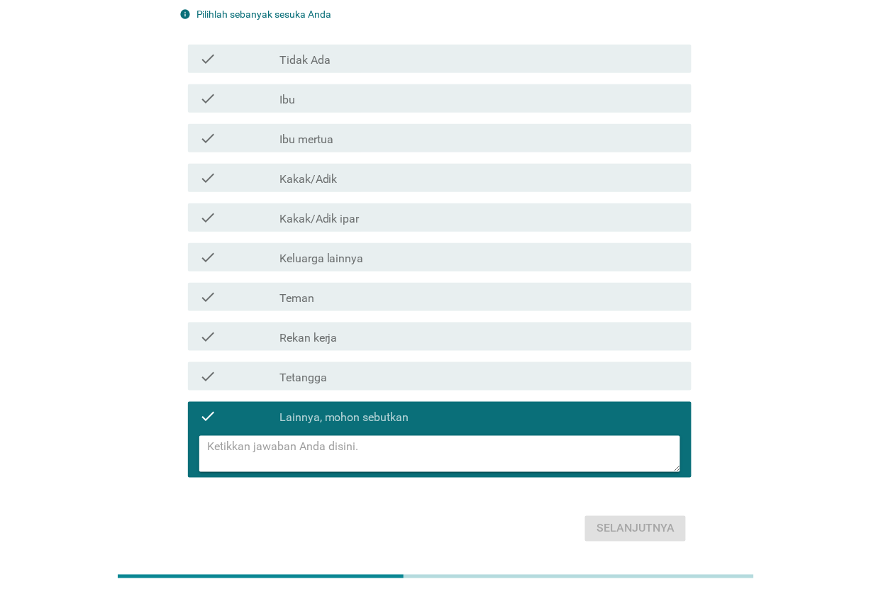
click at [621, 243] on div "check check_box_outline_blank Keluarga lainnya" at bounding box center [440, 257] width 504 height 28
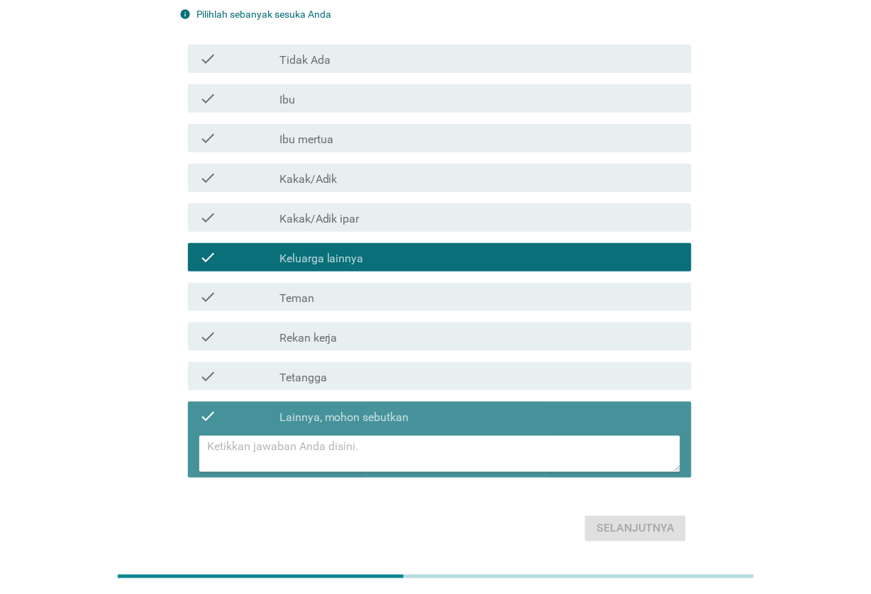
click at [594, 416] on div "check_box Lainnya, mohon sebutkan" at bounding box center [479, 416] width 401 height 17
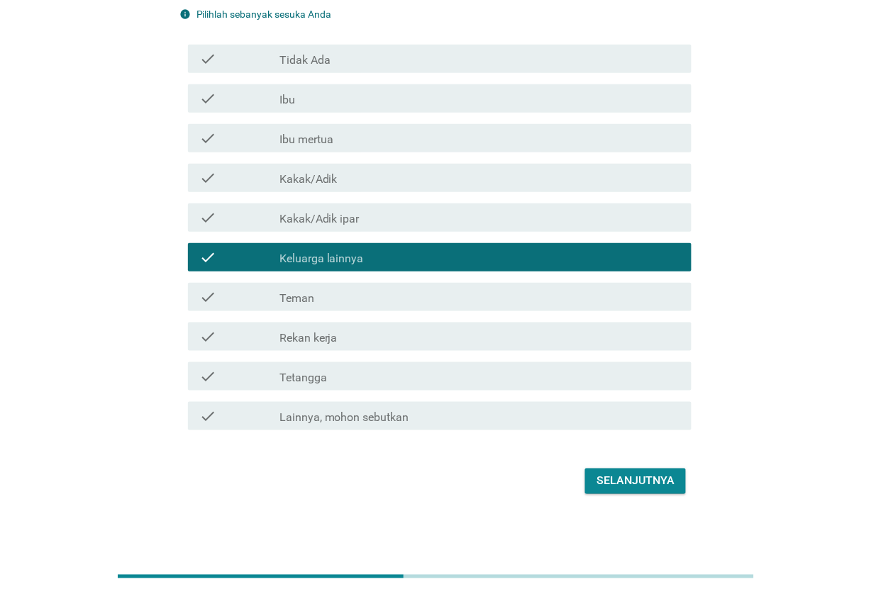
click at [672, 487] on div "Selanjutnya" at bounding box center [635, 481] width 78 height 17
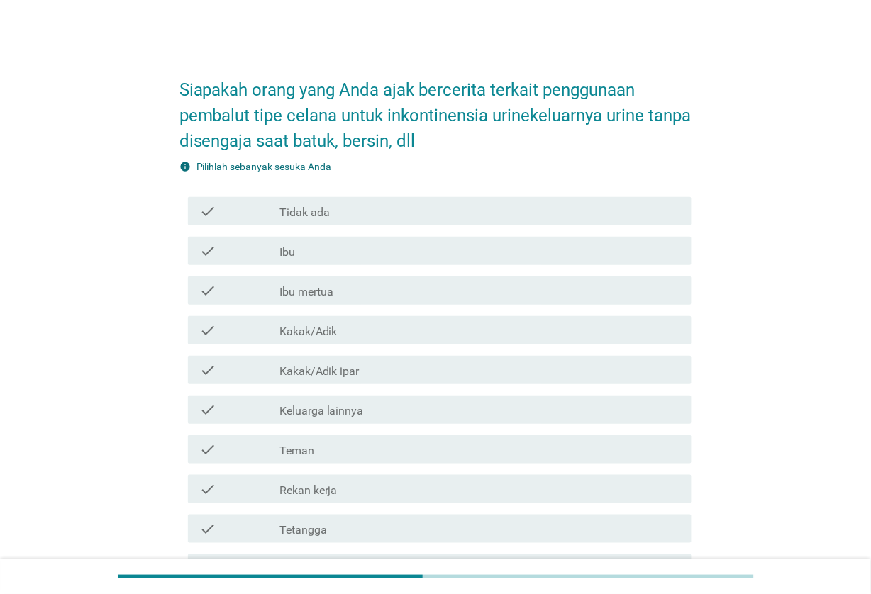
scroll to position [89, 0]
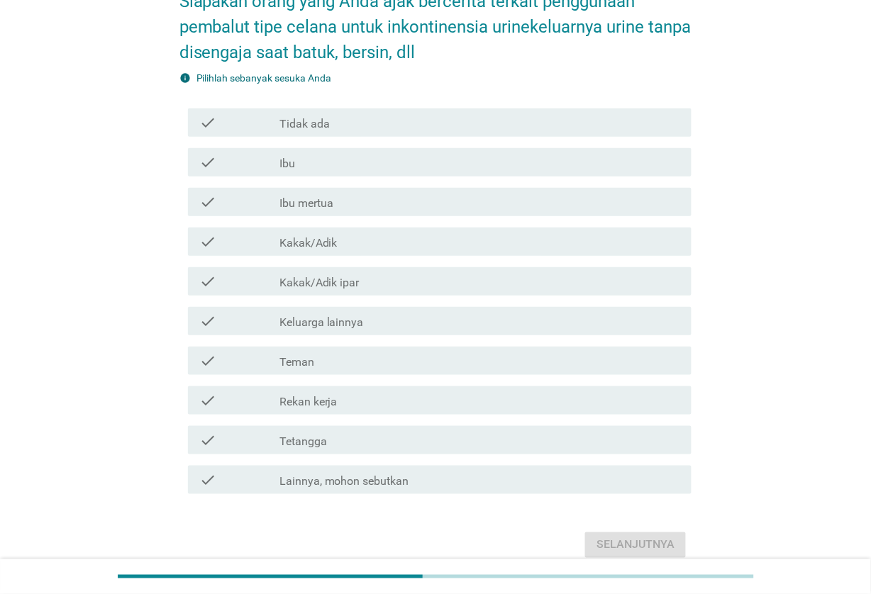
click at [551, 318] on div "check_box_outline_blank Keluarga lainnya" at bounding box center [479, 321] width 401 height 17
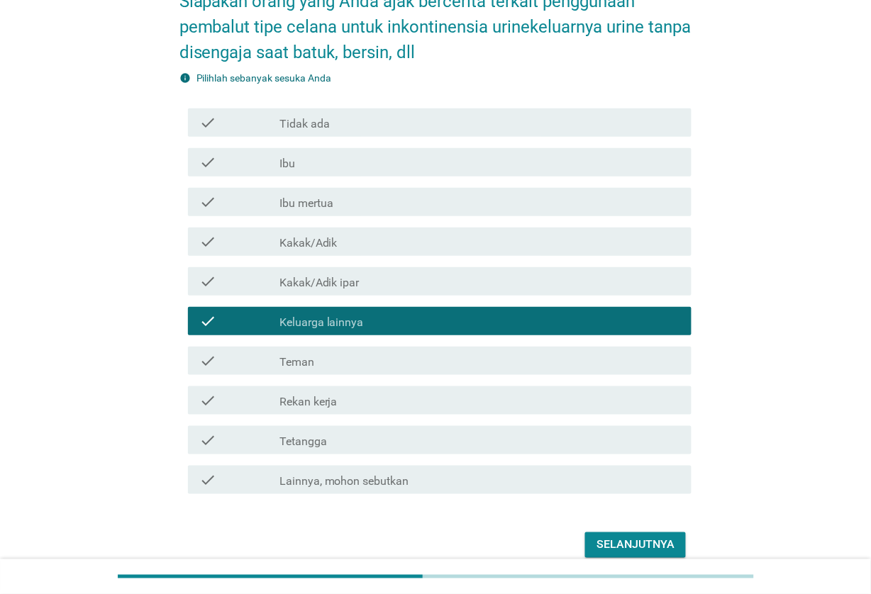
click at [626, 538] on div "Selanjutnya" at bounding box center [635, 545] width 78 height 17
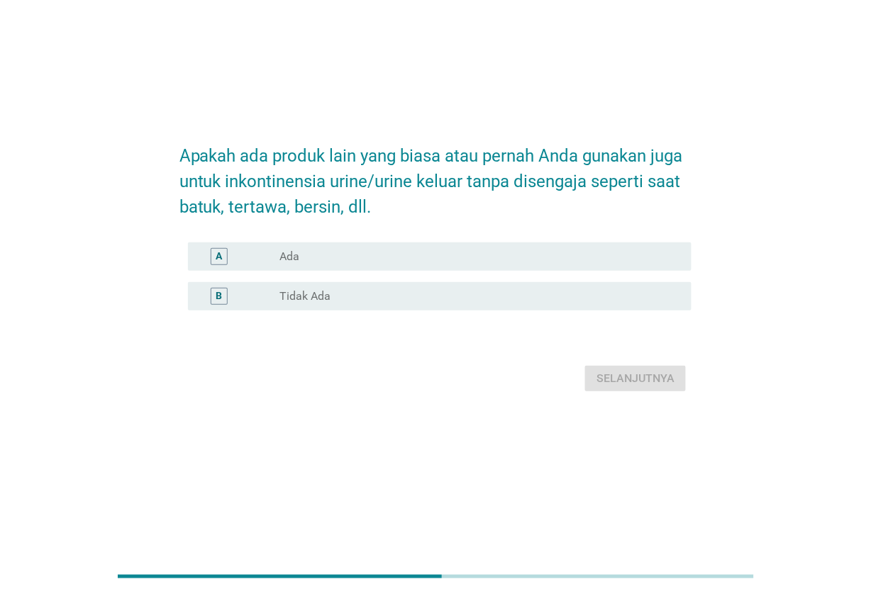
scroll to position [0, 0]
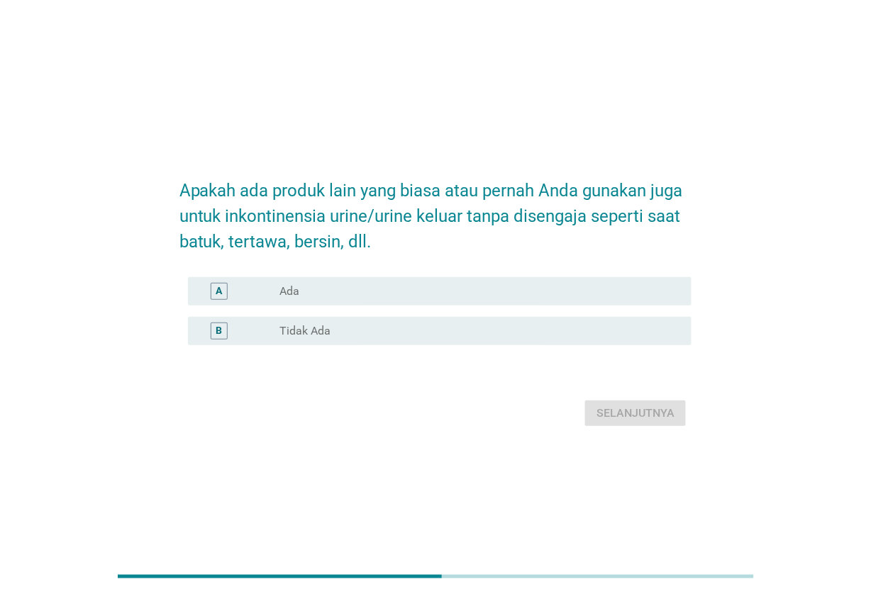
click at [600, 331] on div "radio_button_unchecked Tidak Ada" at bounding box center [474, 331] width 390 height 14
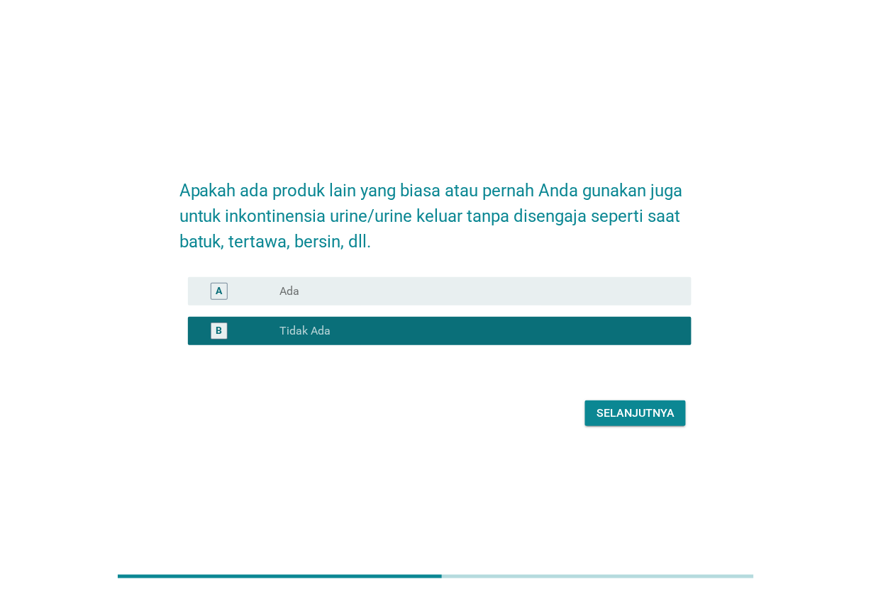
click at [628, 387] on form "Apakah ada produk lain yang biasa atau pernah Anda gunakan juga untuk inkontine…" at bounding box center [435, 297] width 513 height 267
click at [632, 412] on div "Selanjutnya" at bounding box center [635, 413] width 78 height 17
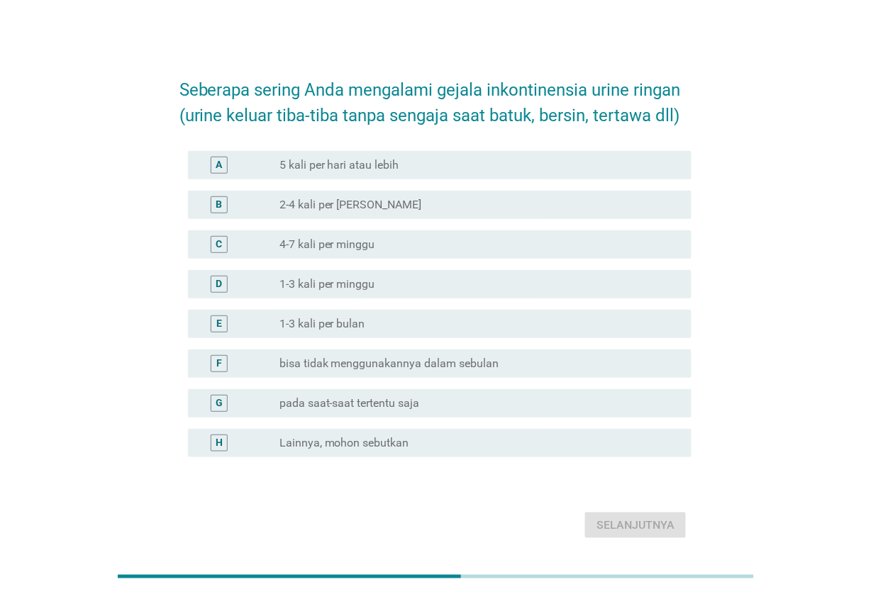
click at [533, 450] on div "radio_button_unchecked Lainnya, mohon sebutkan" at bounding box center [479, 443] width 401 height 17
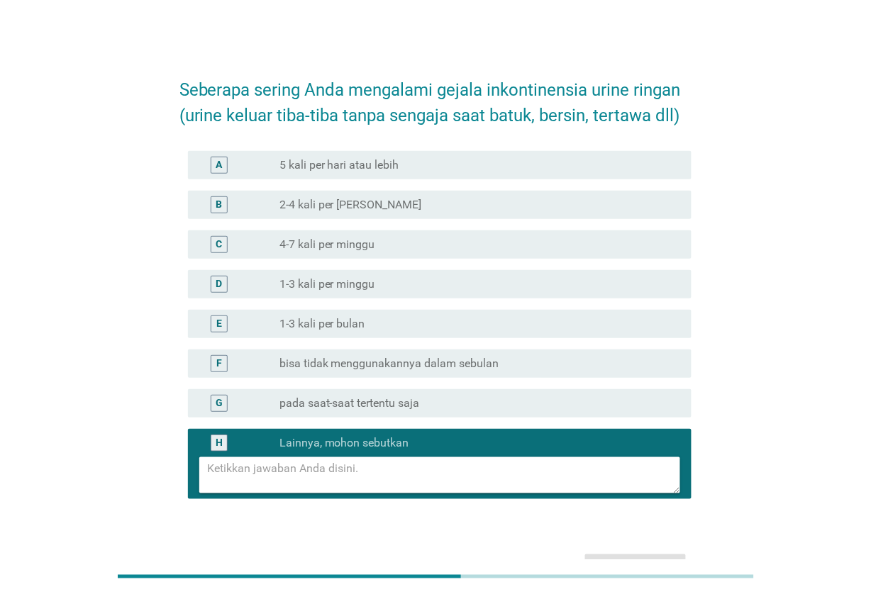
click at [551, 469] on textarea at bounding box center [444, 475] width 473 height 36
type textarea "Tidak mengalami"
click at [657, 555] on button "Selanjutnya" at bounding box center [635, 568] width 101 height 26
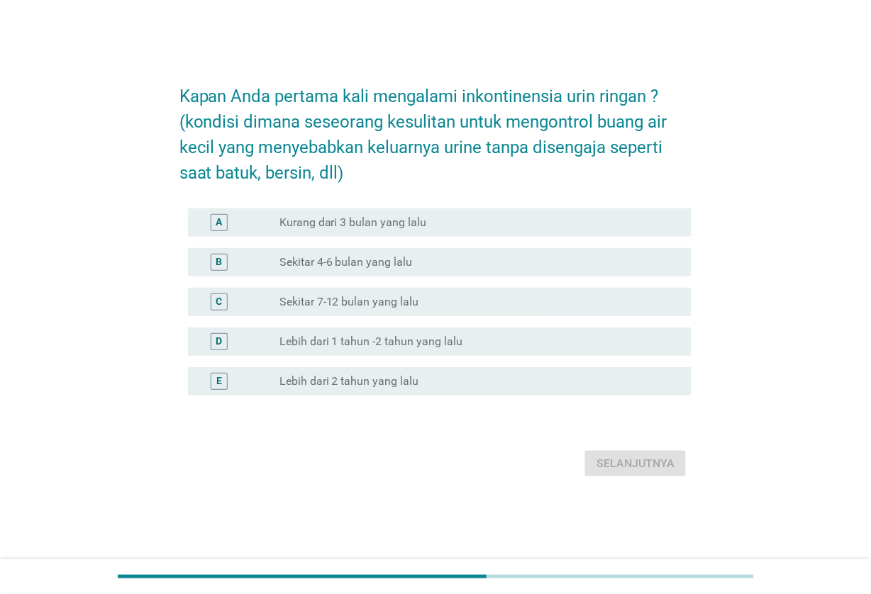
scroll to position [34, 0]
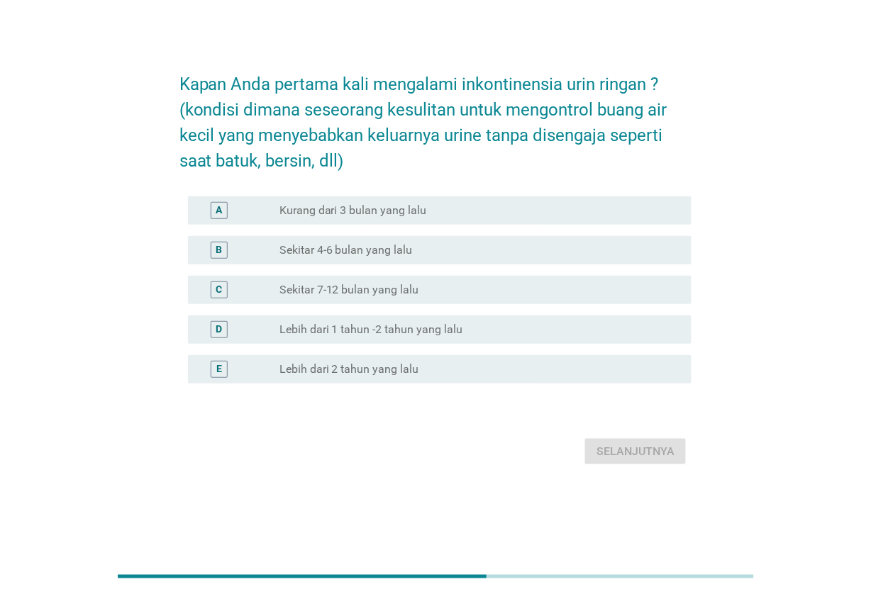
click at [499, 371] on div "radio_button_unchecked Lebih dari 2 tahun yang lalu" at bounding box center [474, 369] width 390 height 14
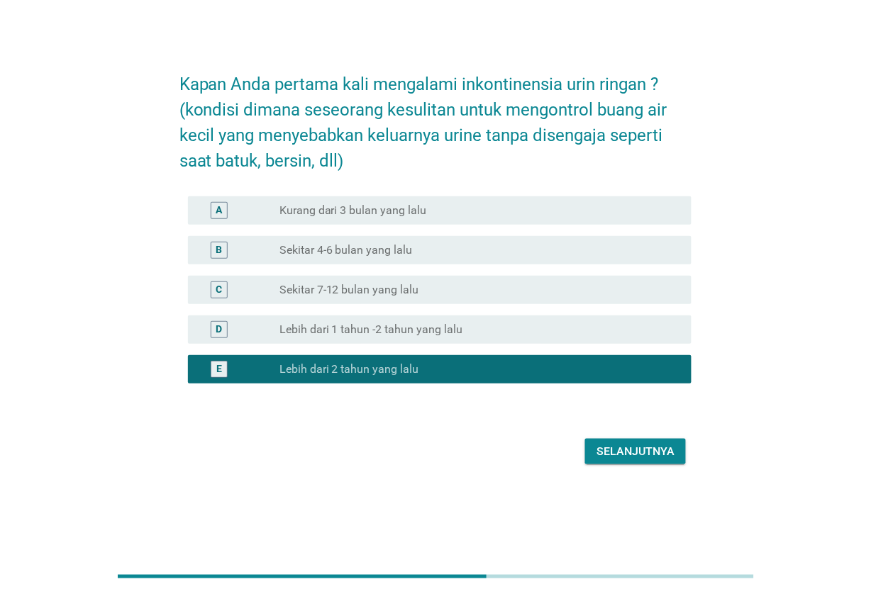
click at [616, 455] on div "Selanjutnya" at bounding box center [635, 451] width 78 height 17
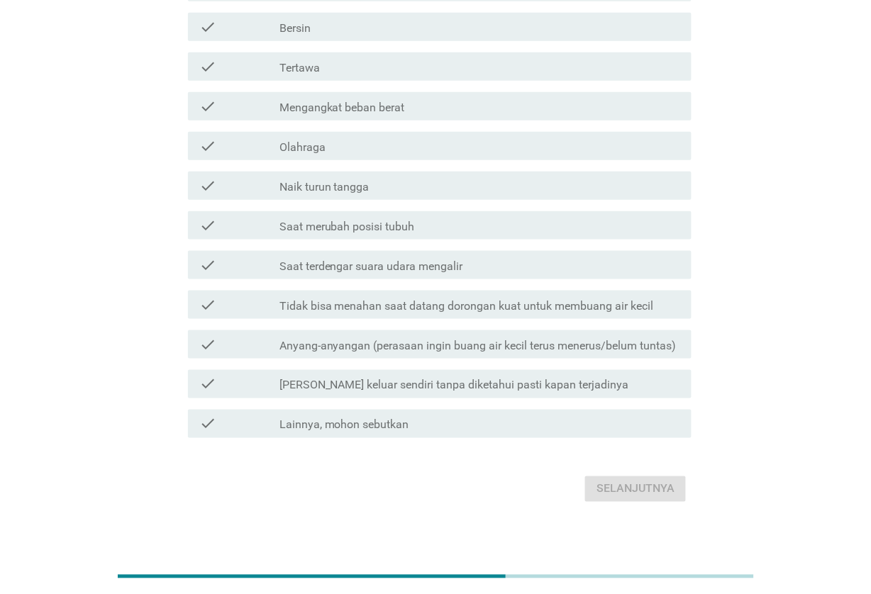
scroll to position [206, 0]
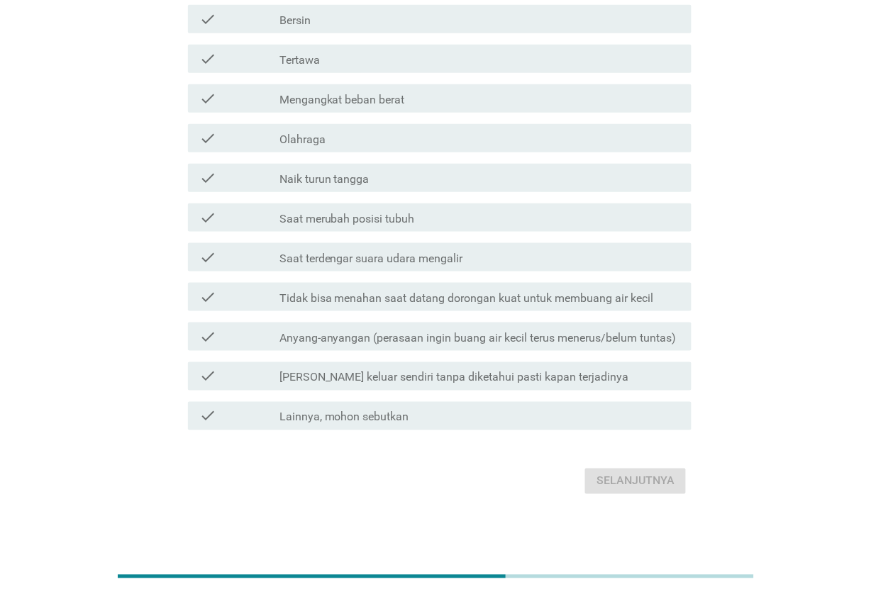
click at [569, 416] on div "check_box_outline_blank Lainnya, mohon sebutkan" at bounding box center [479, 416] width 401 height 17
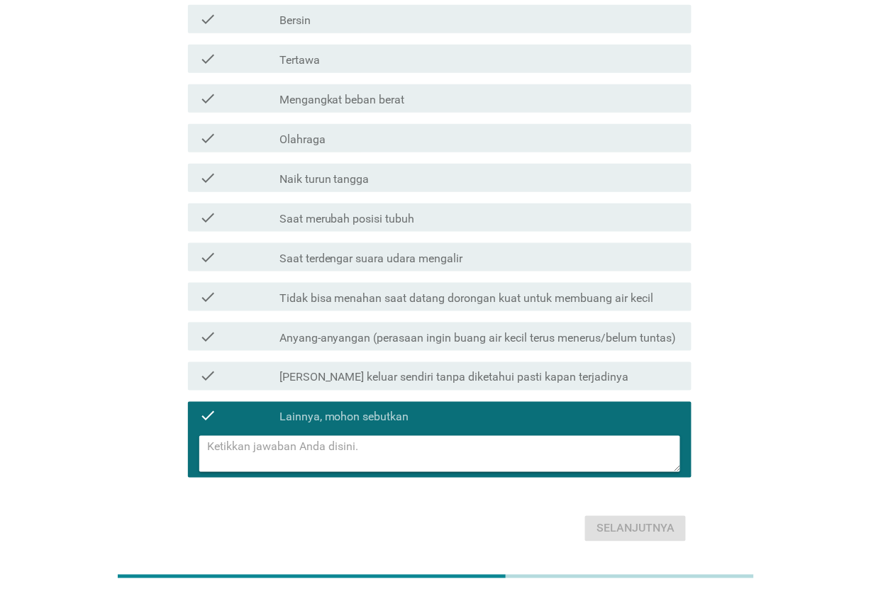
click at [548, 443] on textarea at bounding box center [444, 454] width 473 height 36
type textarea "Tidak mengalami"
click at [612, 526] on div "Selanjutnya" at bounding box center [635, 529] width 78 height 17
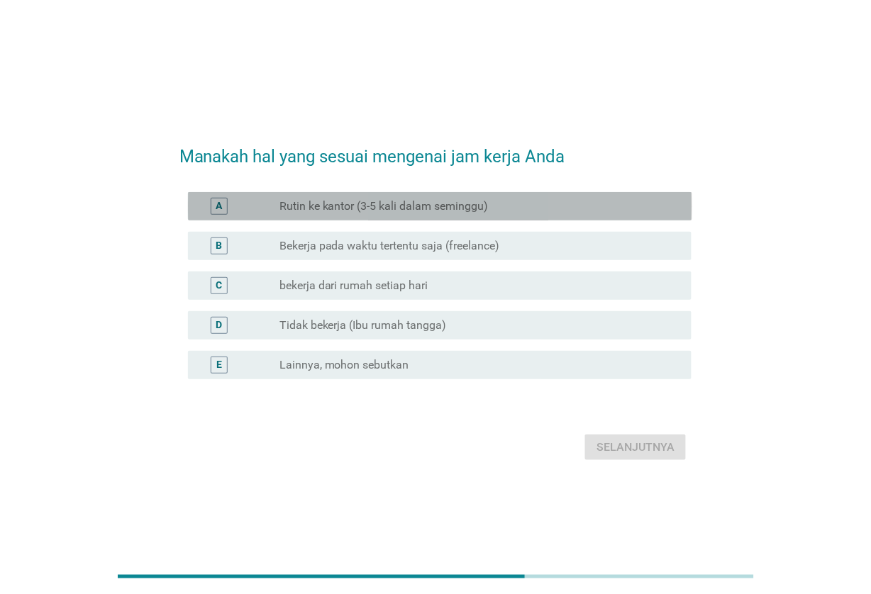
click at [497, 203] on div "radio_button_unchecked Rutin ke kantor (3-5 kali dalam seminggu)" at bounding box center [474, 206] width 390 height 14
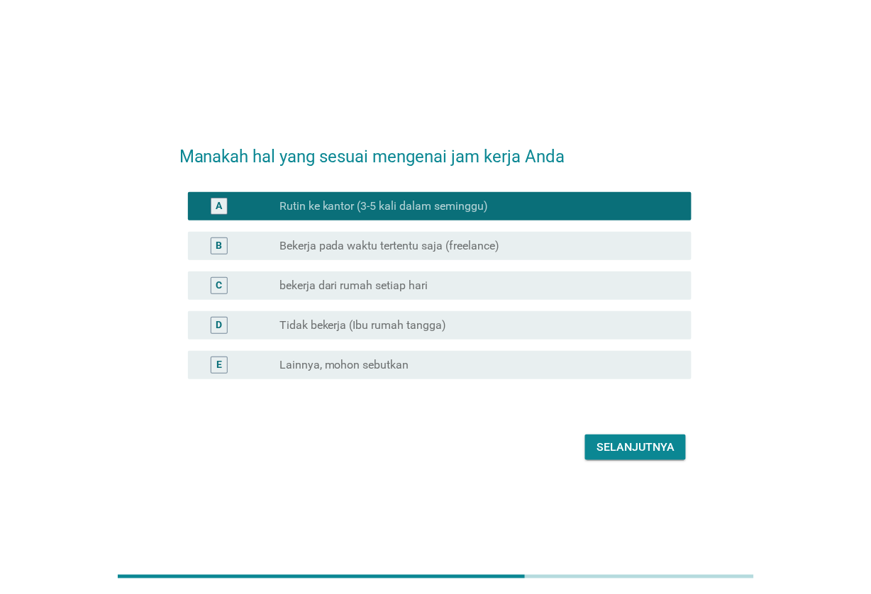
click at [630, 452] on div "Selanjutnya" at bounding box center [635, 447] width 78 height 17
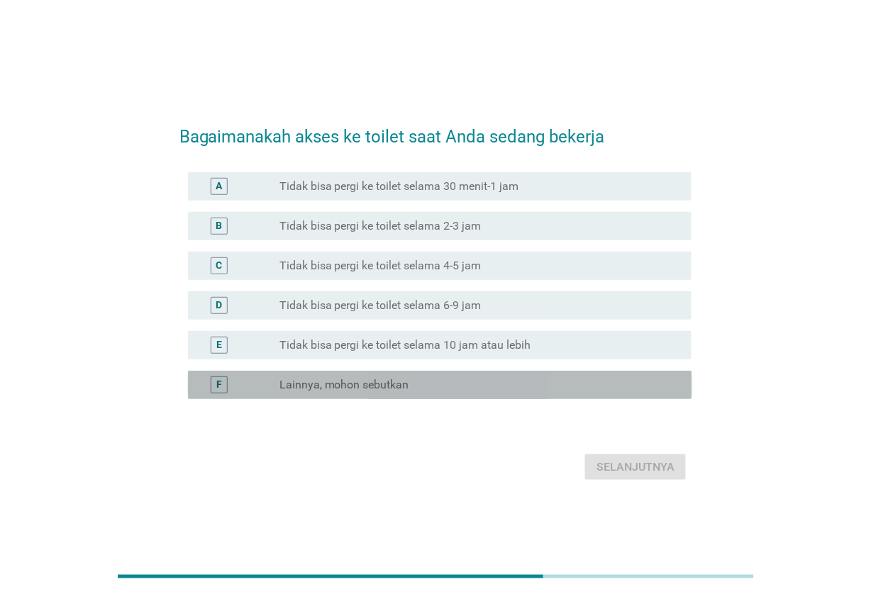
click at [515, 379] on div "radio_button_unchecked Lainnya, mohon sebutkan" at bounding box center [474, 385] width 390 height 14
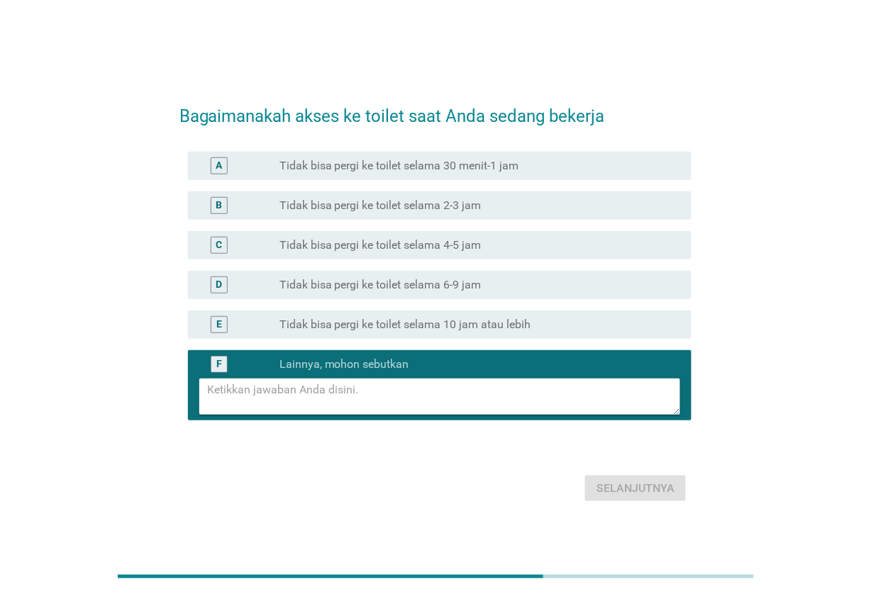
click at [496, 389] on textarea at bounding box center [444, 397] width 473 height 36
type textarea "Bisa kapanpun"
click at [594, 482] on button "Selanjutnya" at bounding box center [635, 489] width 101 height 26
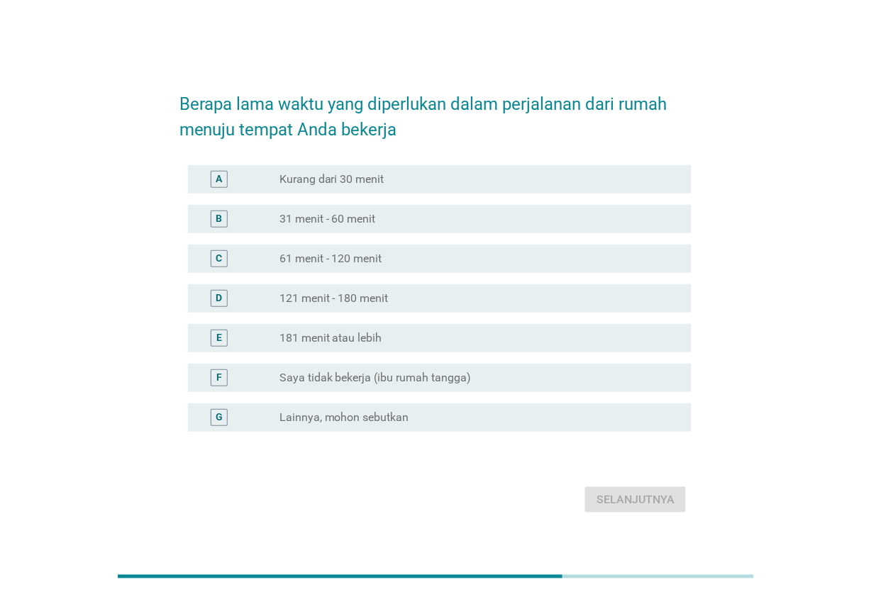
click at [520, 221] on div "radio_button_unchecked 31 menit - 60 menit" at bounding box center [474, 219] width 390 height 14
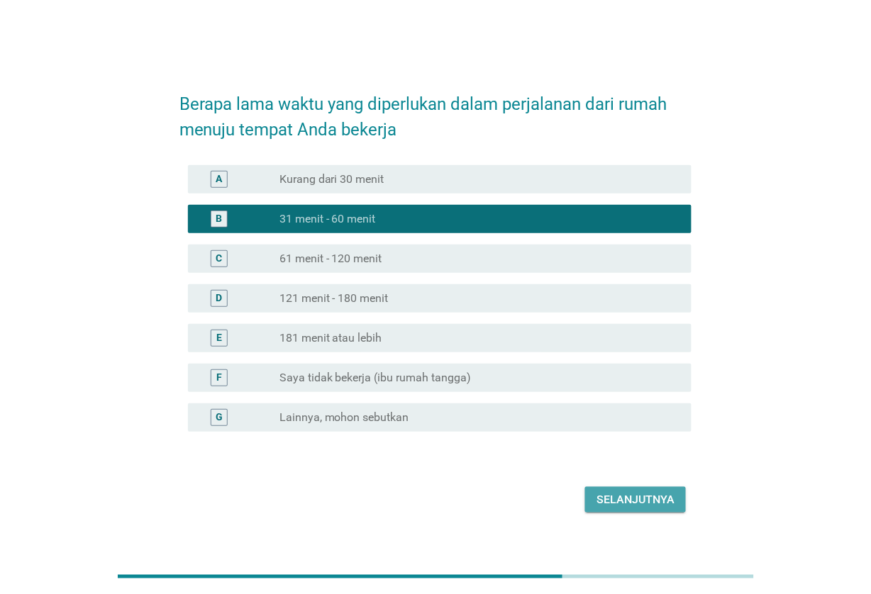
click at [629, 500] on div "Selanjutnya" at bounding box center [635, 499] width 78 height 17
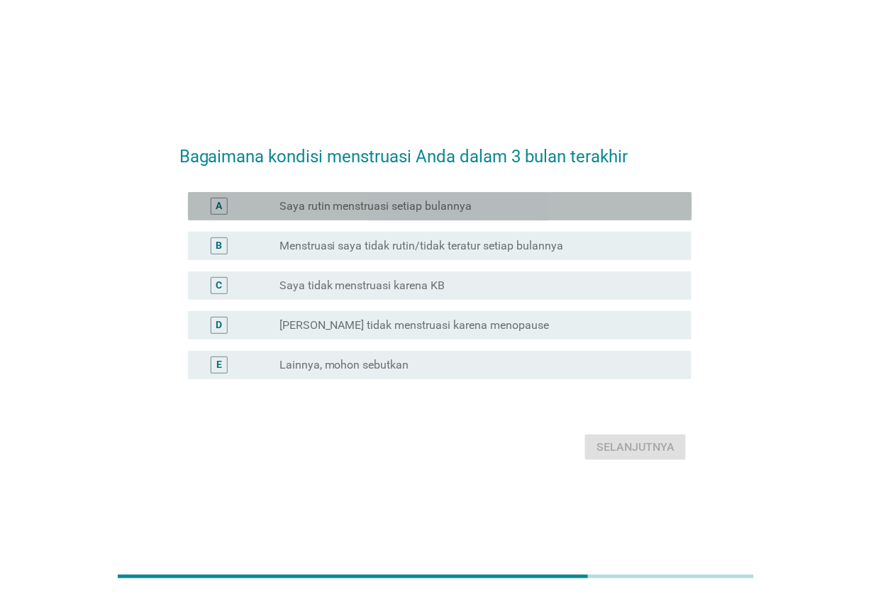
click at [551, 196] on div "A radio_button_unchecked Saya rutin menstruasi setiap bulannya" at bounding box center [440, 206] width 504 height 28
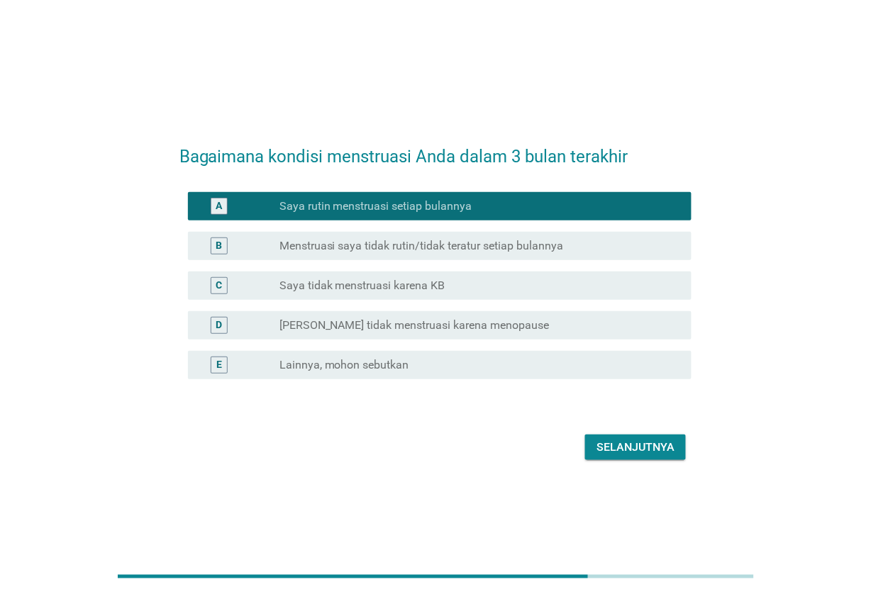
click at [631, 450] on div "Selanjutnya" at bounding box center [635, 447] width 78 height 17
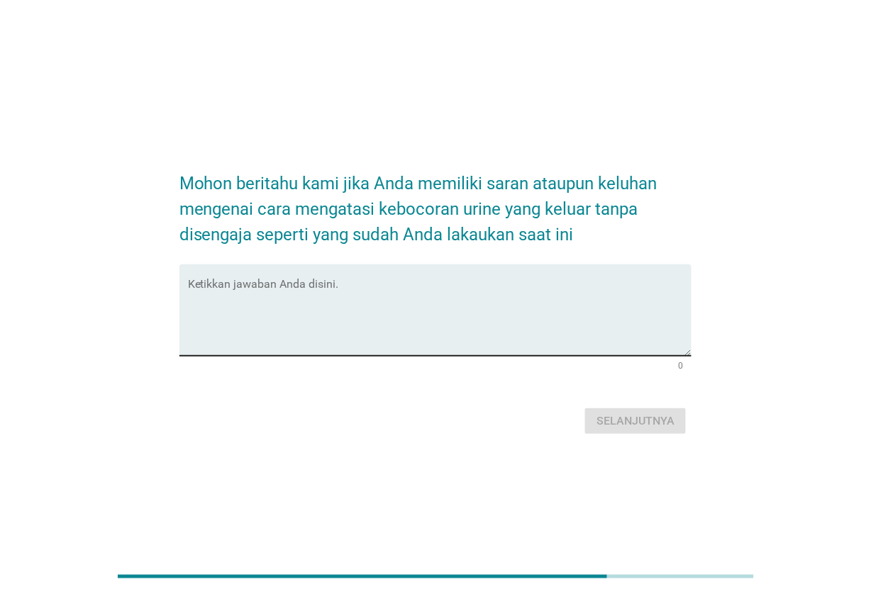
click at [550, 277] on div "Ketikkan jawaban Anda disini." at bounding box center [440, 310] width 504 height 91
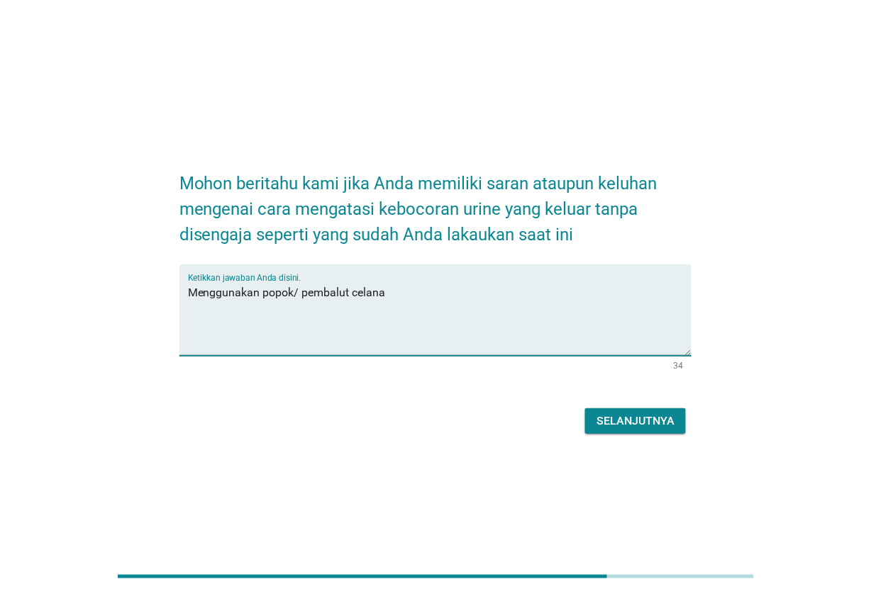
type textarea "Menggunakan popok/ pembalut celana"
click at [594, 405] on div "Selanjutnya" at bounding box center [435, 421] width 513 height 34
click at [600, 428] on div "Selanjutnya" at bounding box center [635, 421] width 78 height 17
